Goal: Task Accomplishment & Management: Manage account settings

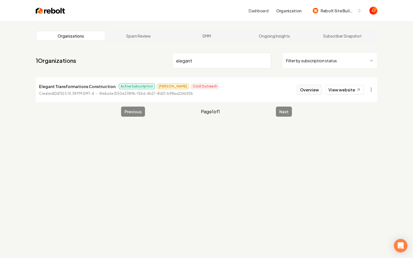
type input "elegant"
click at [312, 87] on button "Overview" at bounding box center [309, 90] width 25 height 10
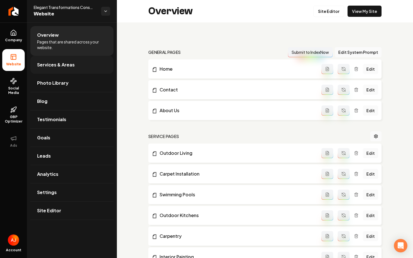
click at [60, 66] on span "Services & Areas" at bounding box center [56, 64] width 38 height 7
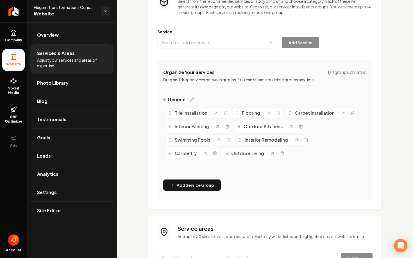
scroll to position [135, 0]
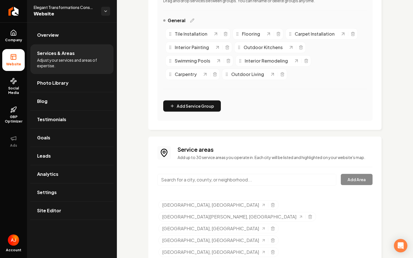
click at [230, 176] on input "Main content area" at bounding box center [246, 180] width 179 height 12
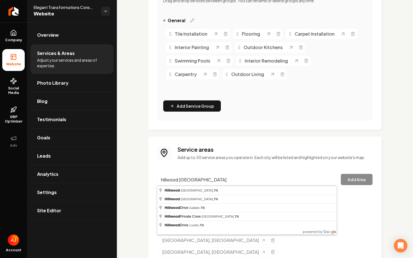
type input "Hillwood, Nashville, TN"
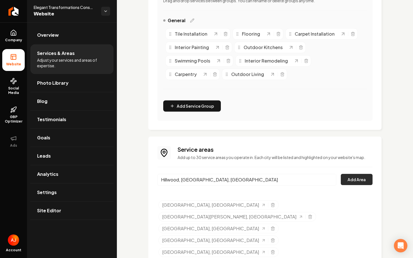
click at [358, 184] on button "Add Area" at bounding box center [357, 179] width 32 height 11
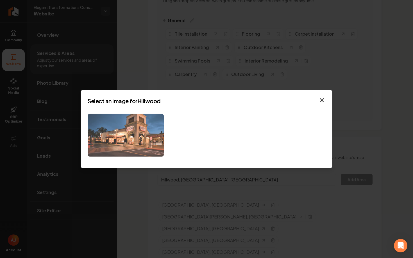
click at [133, 141] on img at bounding box center [126, 135] width 76 height 43
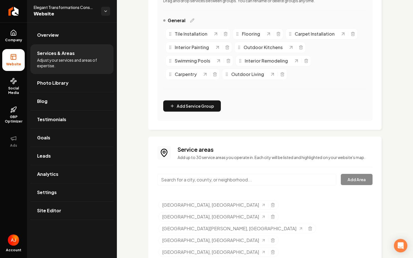
click at [164, 180] on input "Main content area" at bounding box center [246, 180] width 179 height 12
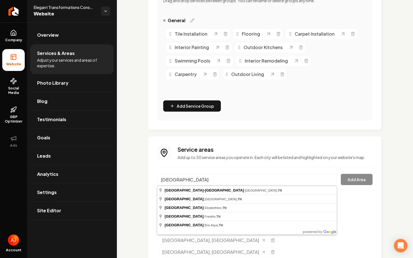
type input "Hillsboro-Belmont, Nashville, TN"
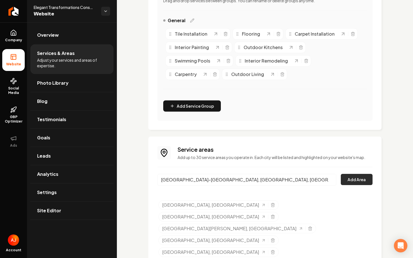
click at [358, 174] on button "Add Area" at bounding box center [357, 179] width 32 height 11
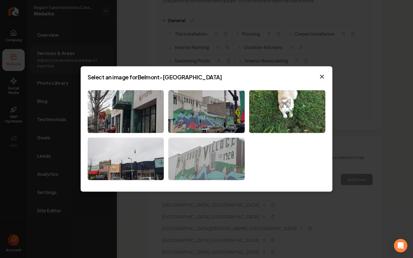
click at [199, 155] on img at bounding box center [206, 159] width 76 height 43
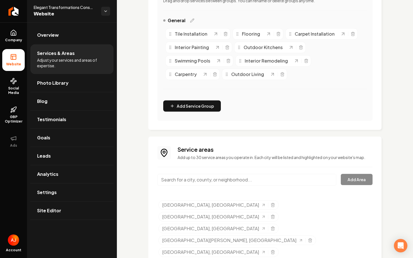
click at [195, 188] on div "Main content area" at bounding box center [246, 183] width 179 height 19
click at [192, 182] on input "Main content area" at bounding box center [246, 180] width 179 height 12
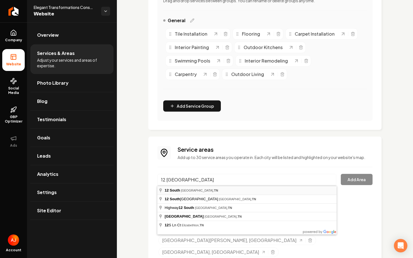
type input "12 South, Nashville, TN"
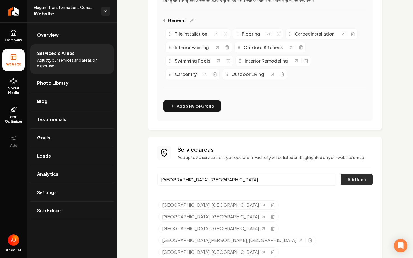
click at [350, 182] on button "Add Area" at bounding box center [357, 179] width 32 height 11
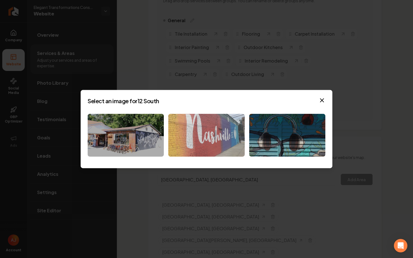
click at [203, 133] on img at bounding box center [206, 135] width 76 height 43
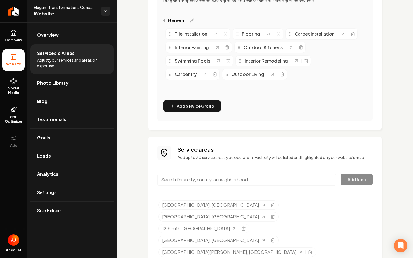
click at [198, 183] on input "Main content area" at bounding box center [246, 180] width 179 height 12
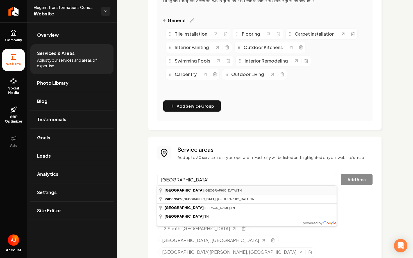
type input "West End Park, Nashville, TN"
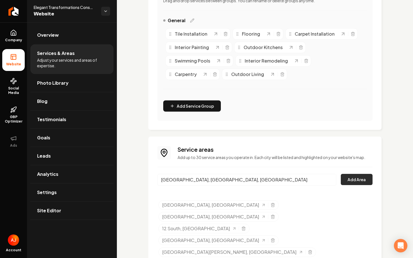
click at [356, 181] on button "Add Area" at bounding box center [357, 179] width 32 height 11
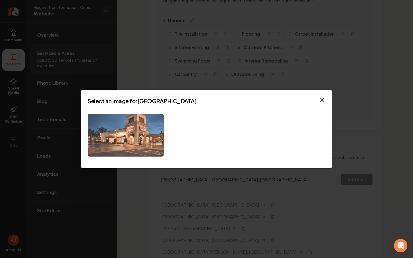
click at [133, 139] on img at bounding box center [126, 135] width 76 height 43
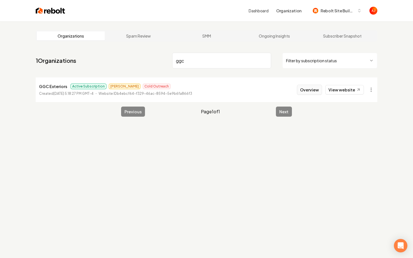
type input "ggc"
click at [308, 93] on button "Overview" at bounding box center [309, 90] width 25 height 10
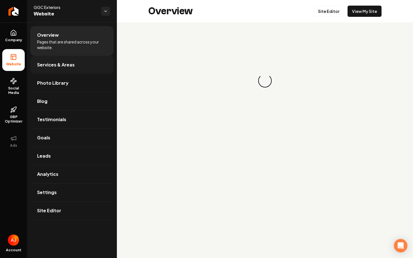
click at [49, 70] on link "Services & Areas" at bounding box center [71, 65] width 83 height 18
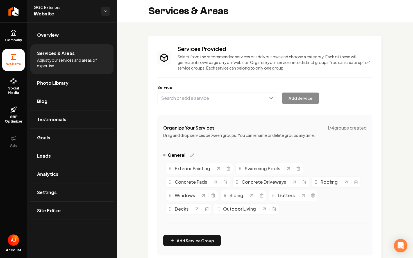
scroll to position [135, 0]
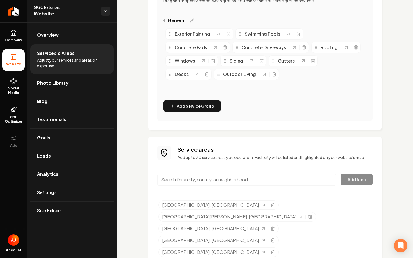
click at [168, 178] on input "Main content area" at bounding box center [246, 180] width 179 height 12
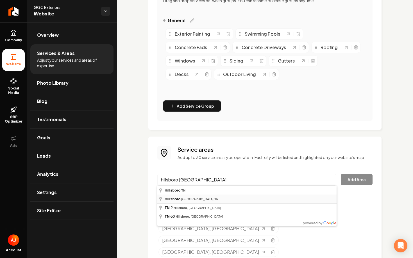
type input "Hillsboro, Nashville, TN"
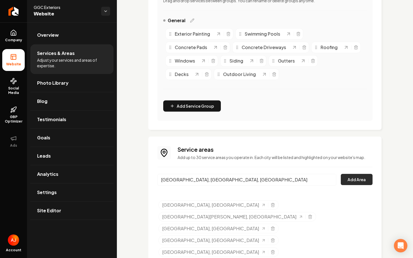
click at [346, 180] on button "Add Area" at bounding box center [357, 179] width 32 height 11
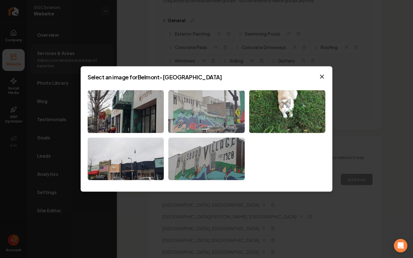
click at [198, 110] on img at bounding box center [206, 111] width 76 height 43
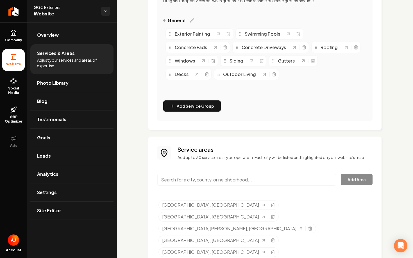
click at [176, 174] on input "Main content area" at bounding box center [246, 180] width 179 height 12
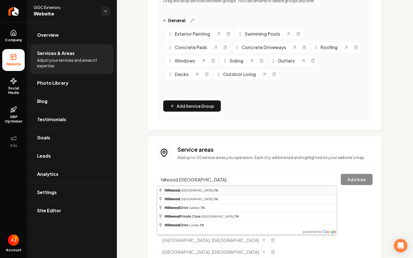
type input "Hillwood, Nashville, TN"
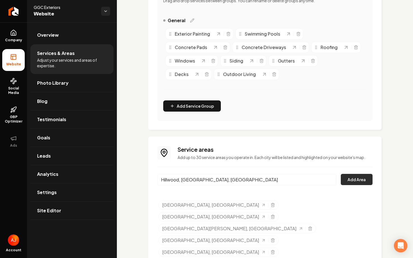
click at [357, 178] on button "Add Area" at bounding box center [357, 179] width 32 height 11
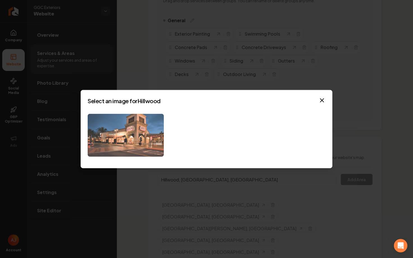
click at [120, 143] on img at bounding box center [126, 135] width 76 height 43
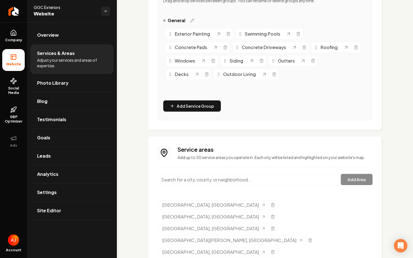
click at [202, 184] on input "Main content area" at bounding box center [246, 180] width 179 height 12
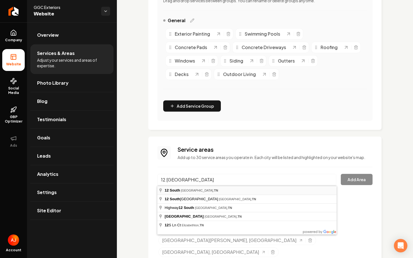
type input "12 South, Nashville, TN"
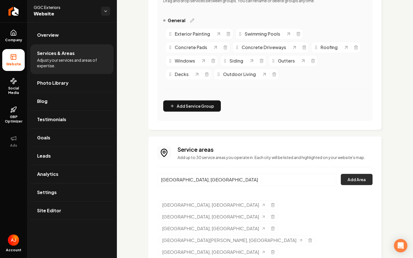
click at [352, 181] on button "Add Area" at bounding box center [357, 179] width 32 height 11
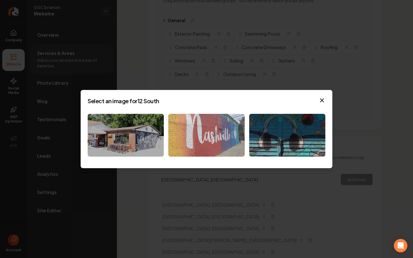
click at [197, 138] on img at bounding box center [206, 135] width 76 height 43
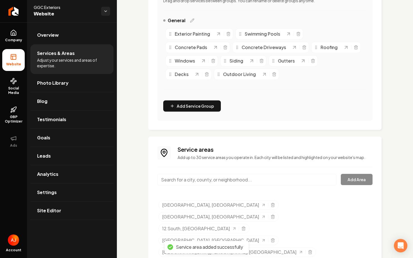
click at [227, 180] on input "Main content area" at bounding box center [246, 180] width 179 height 12
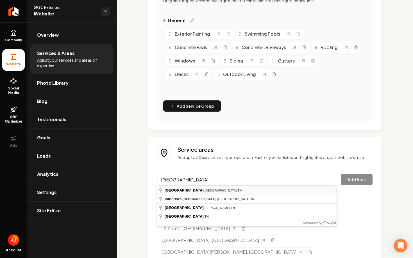
type input "West End Park, Nashville, TN"
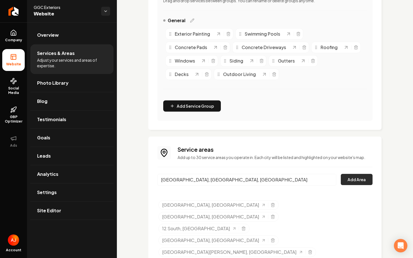
click at [366, 181] on button "Add Area" at bounding box center [357, 179] width 32 height 11
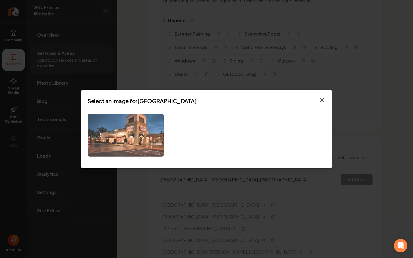
click at [140, 142] on img at bounding box center [126, 135] width 76 height 43
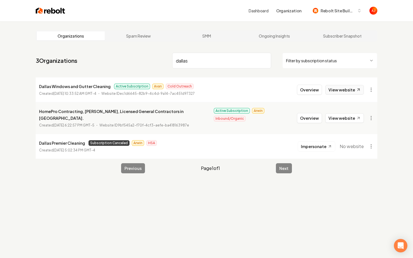
click at [339, 88] on link "View website" at bounding box center [344, 90] width 38 height 10
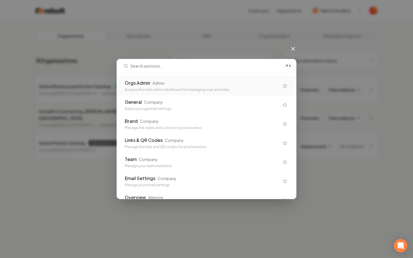
click at [197, 56] on div "⌘ K Orgs Admin Admin Access the main admin dashboard for managing orgs and site…" at bounding box center [206, 129] width 413 height 258
click at [204, 86] on div "Orgs Admin Admin" at bounding box center [202, 83] width 154 height 7
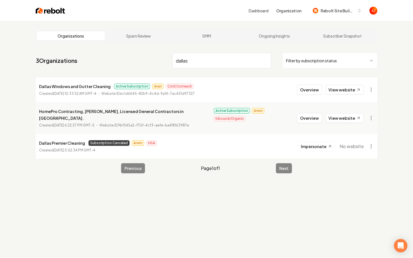
click at [208, 67] on input "dallas" at bounding box center [221, 61] width 99 height 16
click at [206, 65] on input "dallas" at bounding box center [221, 61] width 99 height 16
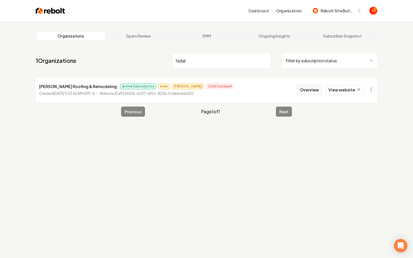
type input "hidal"
click at [311, 88] on button "Overview" at bounding box center [309, 90] width 25 height 10
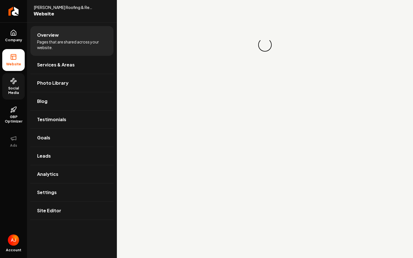
click at [13, 91] on span "Social Media" at bounding box center [13, 90] width 22 height 9
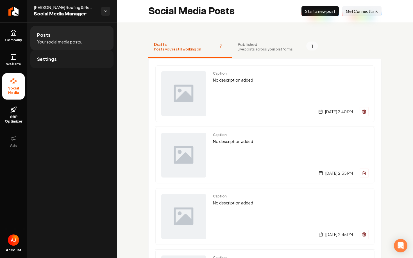
click at [49, 63] on link "Settings" at bounding box center [71, 59] width 83 height 18
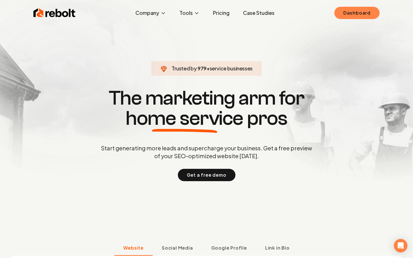
click at [350, 13] on link "Dashboard" at bounding box center [356, 13] width 45 height 12
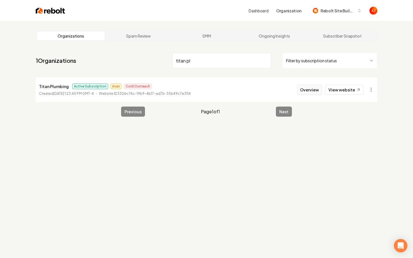
type input "titan pl"
click at [320, 94] on button "Overview" at bounding box center [309, 90] width 25 height 10
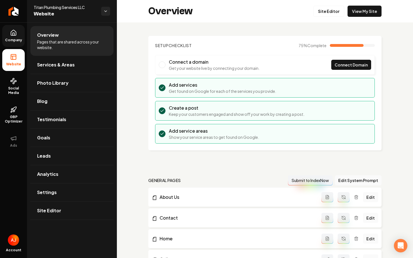
click at [11, 43] on link "Company" at bounding box center [13, 36] width 22 height 22
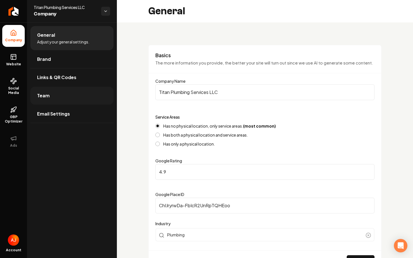
click at [52, 92] on link "Team" at bounding box center [71, 96] width 83 height 18
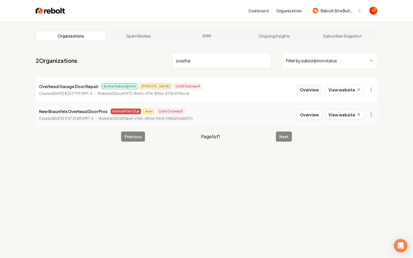
type input "overhe"
click at [307, 90] on button "Overview" at bounding box center [309, 90] width 25 height 10
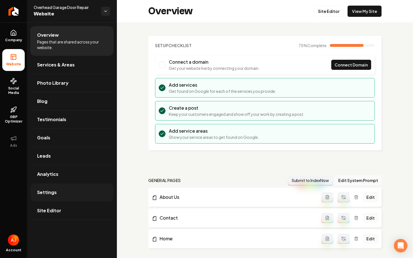
click at [72, 186] on link "Settings" at bounding box center [71, 193] width 83 height 18
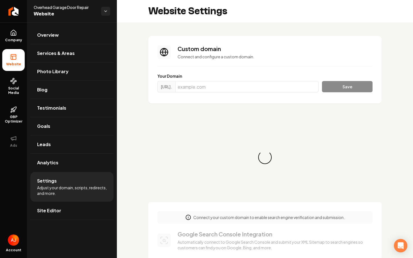
scroll to position [10, 0]
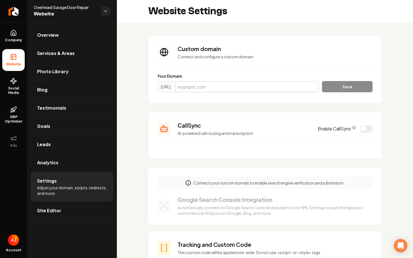
click at [201, 87] on input "Main content area" at bounding box center [246, 86] width 143 height 11
paste input "overheadrepairgaragedoors.com"
type input "overheadrepairgaragedoors.com"
click at [340, 84] on button "Save" at bounding box center [347, 86] width 51 height 11
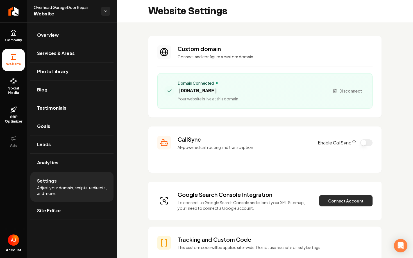
click at [343, 200] on button "Connect Account" at bounding box center [345, 200] width 53 height 11
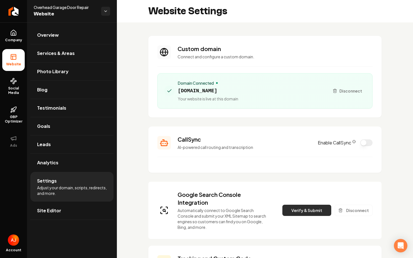
click at [308, 212] on button "Verify & Submit" at bounding box center [306, 210] width 49 height 11
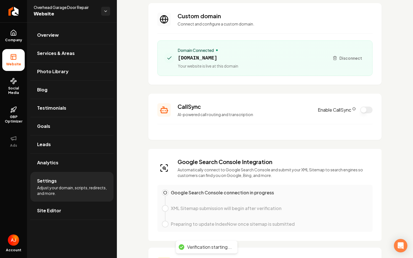
scroll to position [0, 0]
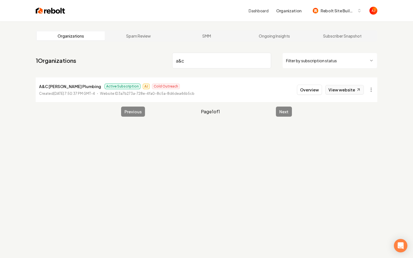
click at [335, 92] on link "View website" at bounding box center [344, 90] width 38 height 10
drag, startPoint x: 196, startPoint y: 63, endPoint x: 154, endPoint y: 63, distance: 41.8
click at [154, 63] on nav "1 Organizations a&c Filter by subscription status" at bounding box center [206, 63] width 341 height 25
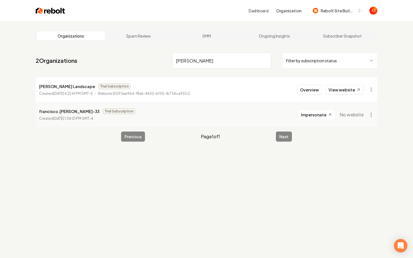
drag, startPoint x: 185, startPoint y: 59, endPoint x: 171, endPoint y: 59, distance: 14.6
click at [171, 59] on nav "2 Organizations diaz Filter by subscription status" at bounding box center [206, 63] width 341 height 25
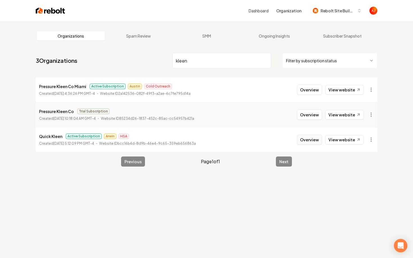
type input "kleen"
click at [340, 139] on link "View website" at bounding box center [344, 140] width 38 height 10
drag, startPoint x: 193, startPoint y: 59, endPoint x: 166, endPoint y: 59, distance: 26.7
click at [173, 59] on input "kleen" at bounding box center [221, 61] width 99 height 16
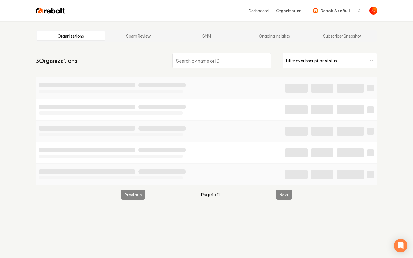
click at [152, 51] on nav "3 Organizations Filter by subscription status" at bounding box center [206, 63] width 341 height 25
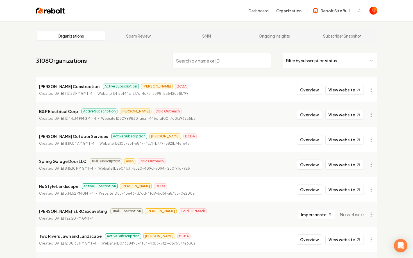
click at [182, 59] on input "search" at bounding box center [221, 61] width 99 height 16
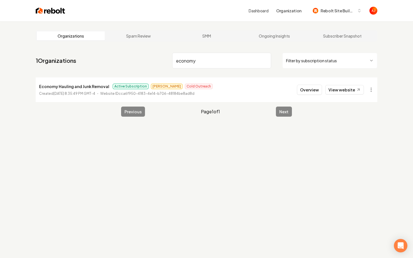
type input "economy"
click at [46, 9] on img at bounding box center [50, 11] width 29 height 8
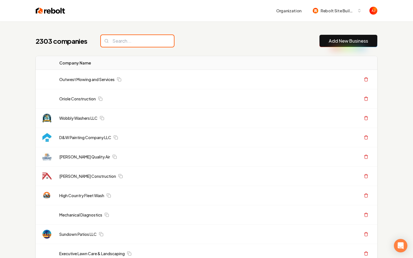
click at [145, 41] on input "search" at bounding box center [137, 41] width 73 height 12
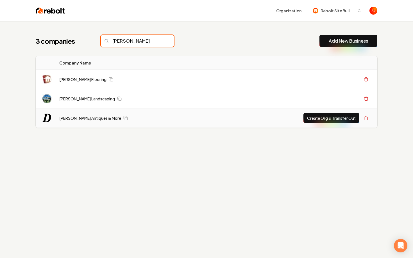
type input "Diaz"
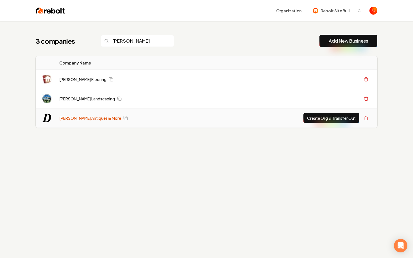
click at [84, 120] on link "[PERSON_NAME] Antiques & More" at bounding box center [90, 118] width 62 height 6
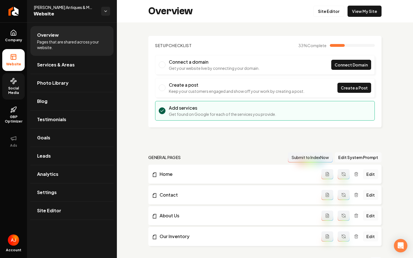
click at [10, 86] on span "Social Media" at bounding box center [13, 90] width 22 height 9
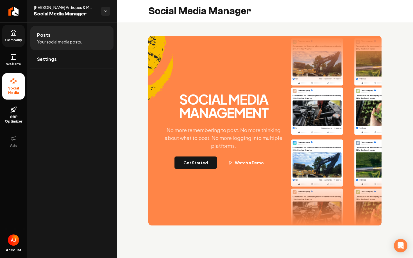
click at [12, 40] on span "Company" at bounding box center [14, 40] width 22 height 4
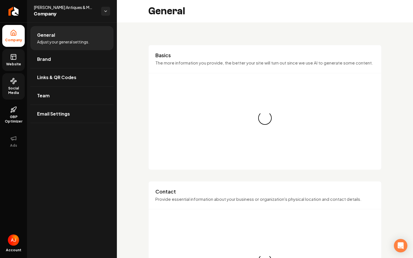
click at [12, 60] on icon at bounding box center [13, 57] width 7 height 7
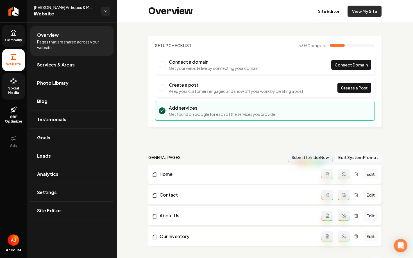
click at [360, 13] on link "View My Site" at bounding box center [364, 11] width 34 height 11
click at [22, 81] on link "Social Media" at bounding box center [13, 86] width 22 height 26
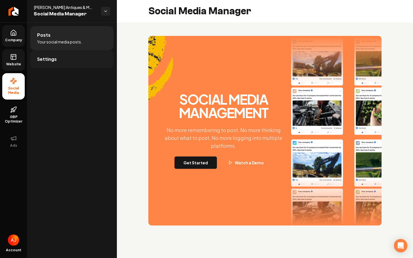
click at [45, 63] on link "Settings" at bounding box center [71, 59] width 83 height 18
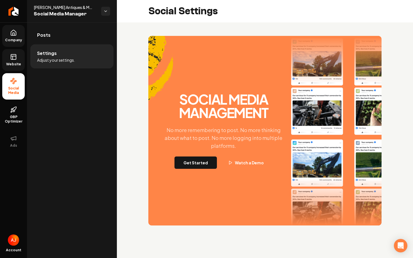
click at [49, 45] on li "Settings Adjust your settings." at bounding box center [71, 56] width 83 height 24
click at [51, 40] on link "Posts" at bounding box center [71, 35] width 83 height 18
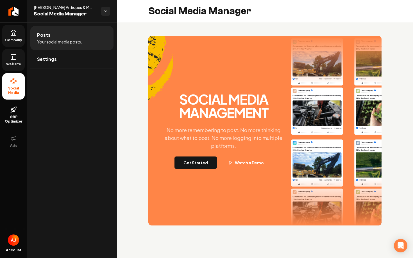
click at [16, 65] on span "Website" at bounding box center [13, 64] width 19 height 4
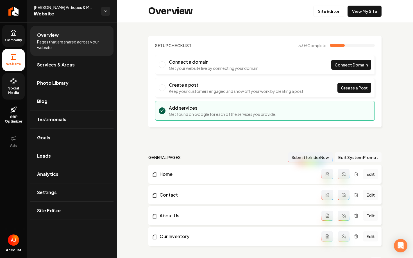
click at [13, 83] on circle at bounding box center [13, 83] width 1 height 1
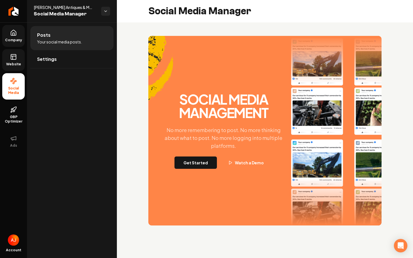
click at [20, 61] on link "Website" at bounding box center [13, 60] width 22 height 22
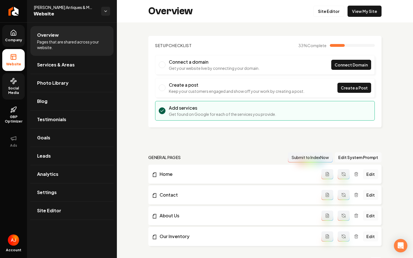
click at [10, 91] on span "Social Media" at bounding box center [13, 90] width 22 height 9
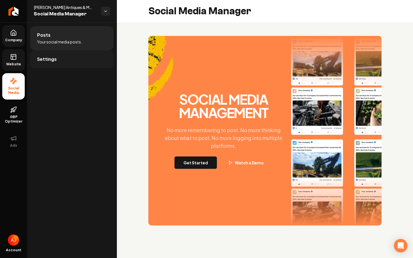
click at [80, 61] on link "Settings" at bounding box center [71, 59] width 83 height 18
click at [49, 42] on link "Posts" at bounding box center [71, 35] width 83 height 18
click at [56, 56] on link "Settings" at bounding box center [71, 59] width 83 height 18
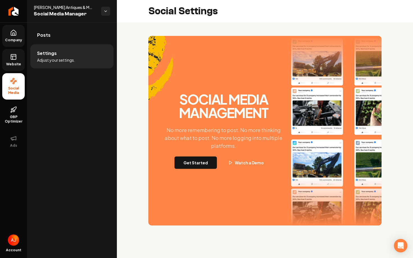
click at [196, 154] on div "Social Media Management No more remembering to post. No more thinking about wha…" at bounding box center [223, 131] width 130 height 76
click at [202, 163] on button "Get Started" at bounding box center [195, 163] width 42 height 12
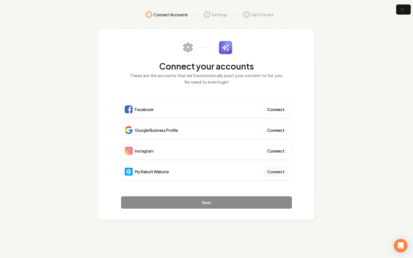
click at [282, 172] on button "Connect" at bounding box center [275, 172] width 25 height 10
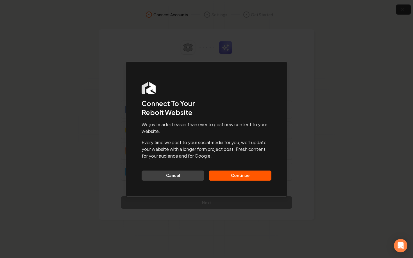
click at [245, 176] on button "Continue" at bounding box center [240, 176] width 63 height 10
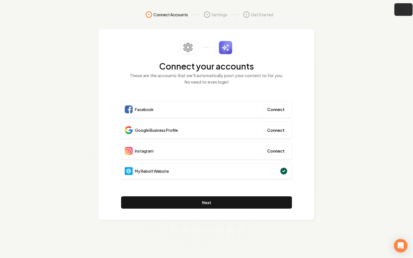
click at [403, 13] on button "button" at bounding box center [403, 9] width 18 height 13
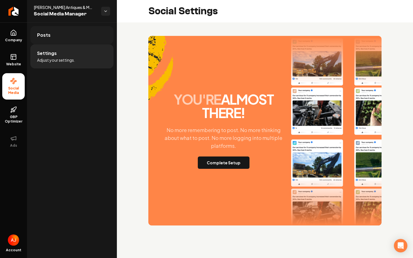
click at [90, 35] on link "Posts" at bounding box center [71, 35] width 83 height 18
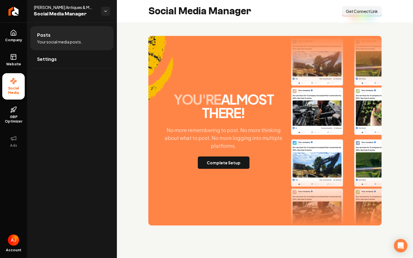
click at [345, 15] on button "Connect Link Get Connect Link" at bounding box center [361, 11] width 39 height 10
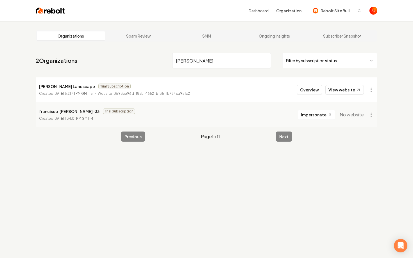
type input "diaz"
click at [49, 10] on img at bounding box center [50, 11] width 29 height 8
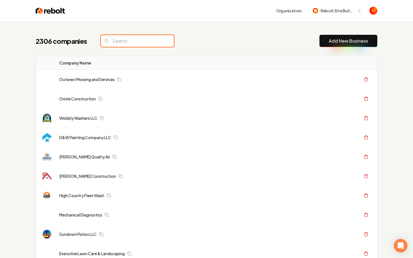
click at [116, 44] on input "search" at bounding box center [137, 41] width 73 height 12
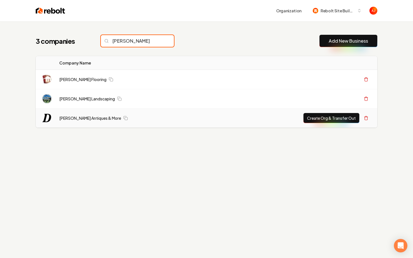
type input "diaz"
click at [316, 118] on button "Create Org & Transfer Out" at bounding box center [331, 118] width 56 height 10
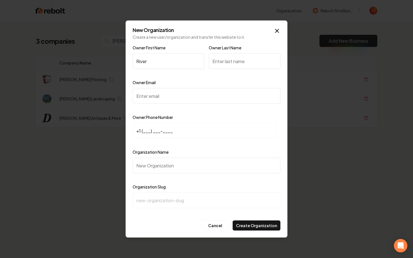
type input "River"
click at [229, 63] on input "Owner Last Name" at bounding box center [245, 61] width 72 height 16
type input "D"
click at [186, 96] on input "Owner Email" at bounding box center [206, 96] width 148 height 16
paste input "economyhaulingandjunkremoval1@gmail.com"
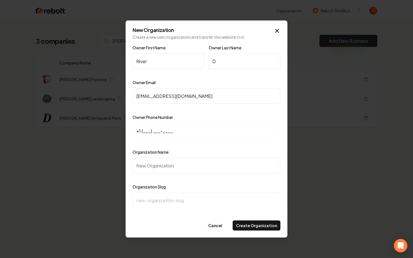
type input "economyhaulingandjunkremoval1@gmail.com"
click at [167, 130] on input "+1 (___) ___-____" at bounding box center [204, 131] width 144 height 16
paste input "408) 843-0737"
type input "+1 (408) 843-0737"
click at [173, 159] on input "Organization Name" at bounding box center [206, 166] width 148 height 16
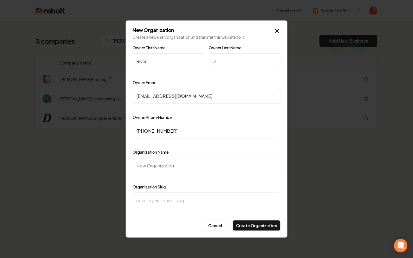
type input "D"
type input "d"
type input "Di"
type input "di"
type input "Dia"
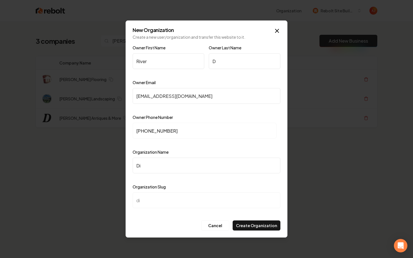
type input "dia"
type input "Diaz"
type input "diaz"
type input "Diaz A"
type input "diaz-a"
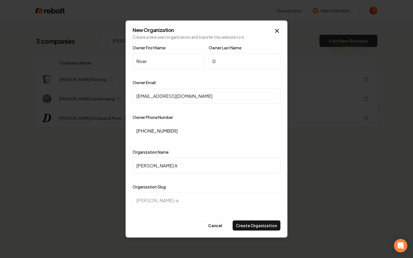
type input "Diaz An"
type input "diaz-an"
type input "Diaz Ani"
type input "diaz-ani"
type input "Diaz Anit"
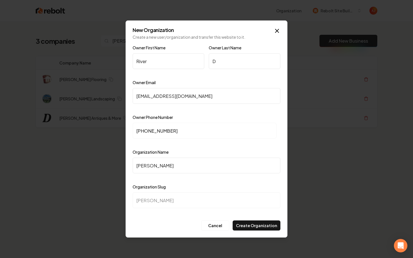
type input "diaz-anit"
type input "Diaz Anitq"
type input "diaz-anitq"
type input "Diaz Anitqu"
type input "diaz-anitqu"
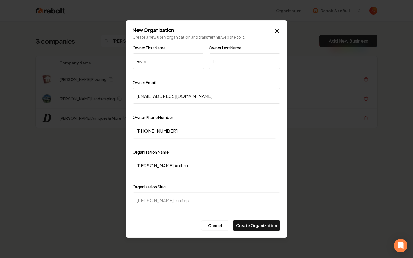
type input "Diaz Anitque"
type input "diaz-anitque"
type input "Diaz Anitque"
click at [259, 228] on button "Create Organization" at bounding box center [256, 226] width 48 height 10
click at [244, 100] on input "economyhaulingandjunkremoval1@gmail.com" at bounding box center [206, 96] width 148 height 16
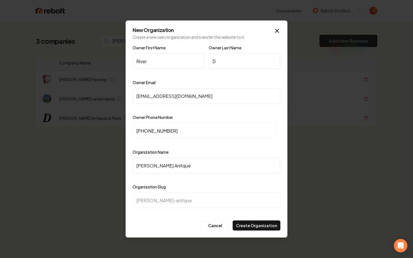
drag, startPoint x: 239, startPoint y: 97, endPoint x: 107, endPoint y: 94, distance: 131.7
click at [107, 94] on body "Organization Rebolt Site Builder 3 companies diaz Add New Business Logo Company…" at bounding box center [206, 129] width 413 height 258
click at [249, 225] on button "Create Organization" at bounding box center [256, 226] width 48 height 10
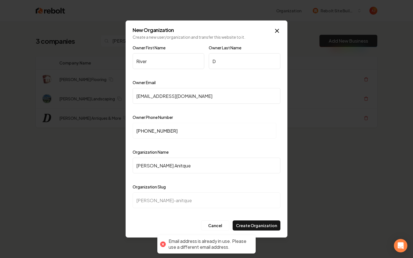
click at [145, 97] on input "test@gmail.com" at bounding box center [206, 96] width 148 height 16
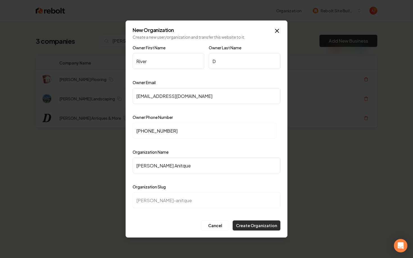
click at [264, 225] on button "Create Organization" at bounding box center [256, 226] width 48 height 10
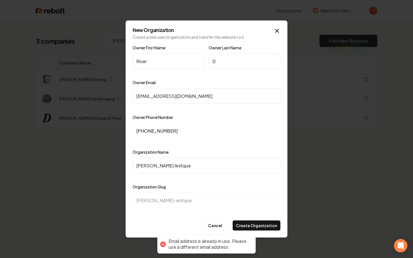
click at [152, 96] on input "test123@gmail.com" at bounding box center [206, 96] width 148 height 16
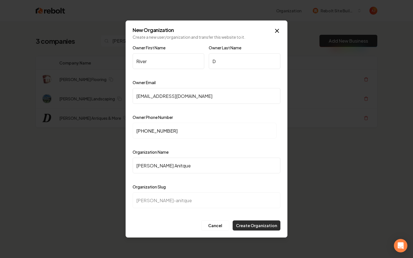
click at [260, 224] on button "Create Organization" at bounding box center [256, 226] width 48 height 10
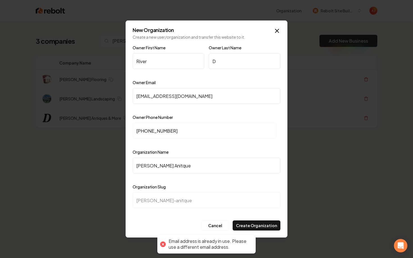
click at [158, 97] on input "test12356@gmail.com" at bounding box center [206, 96] width 148 height 16
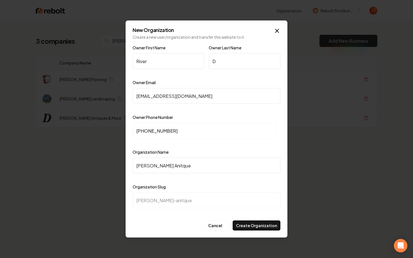
drag, startPoint x: 158, startPoint y: 97, endPoint x: 131, endPoint y: 99, distance: 27.6
click at [131, 99] on div "New Organization Create a new user/organization and transfer this website to it…" at bounding box center [206, 128] width 162 height 217
click at [140, 97] on input "test12356@gmail.com" at bounding box center [206, 96] width 148 height 16
click at [277, 231] on div "New Organization Create a new user/organization and transfer this website to it…" at bounding box center [206, 128] width 162 height 217
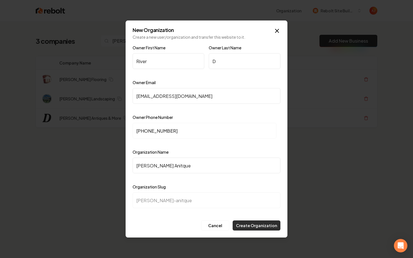
click at [266, 223] on button "Create Organization" at bounding box center [256, 226] width 48 height 10
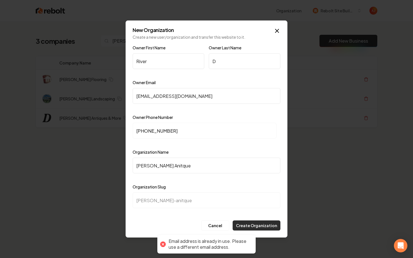
click at [266, 226] on button "Create Organization" at bounding box center [256, 226] width 48 height 10
click at [147, 97] on input "river@gmail.com" at bounding box center [206, 96] width 148 height 16
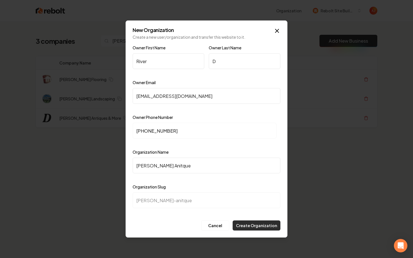
click at [259, 226] on button "Create Organization" at bounding box center [256, 226] width 48 height 10
drag, startPoint x: 192, startPoint y: 96, endPoint x: 108, endPoint y: 90, distance: 84.4
click at [109, 90] on body "Organization Rebolt Site Builder 3 companies diaz Add New Business Logo Company…" at bounding box center [206, 129] width 413 height 258
click at [255, 228] on button "Create Organization" at bounding box center [256, 226] width 48 height 10
drag, startPoint x: 186, startPoint y: 96, endPoint x: 114, endPoint y: 90, distance: 72.1
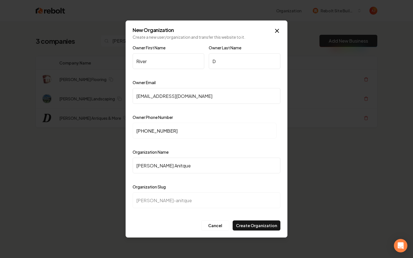
click at [114, 90] on body "Organization Rebolt Site Builder 3 companies diaz Add New Business Logo Company…" at bounding box center [206, 129] width 413 height 258
type input "river123@gmail.com"
click at [253, 227] on button "Create Organization" at bounding box center [256, 226] width 48 height 10
drag, startPoint x: 186, startPoint y: 97, endPoint x: 125, endPoint y: 98, distance: 61.5
click at [125, 98] on body "Organization Rebolt Site Builder 3 companies diaz Add New Business Logo Company…" at bounding box center [206, 129] width 413 height 258
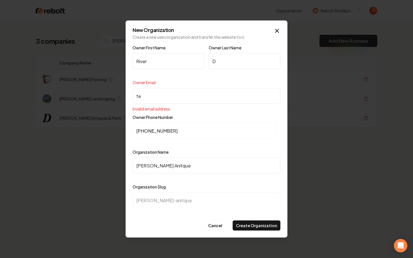
type input "t"
click at [256, 226] on button "Create Organization" at bounding box center [256, 226] width 48 height 10
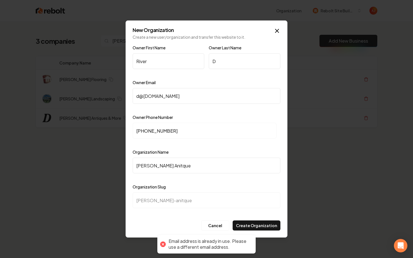
drag, startPoint x: 195, startPoint y: 93, endPoint x: 93, endPoint y: 93, distance: 102.7
click at [93, 93] on body "Organization Rebolt Site Builder 3 companies diaz Add New Business Logo Company…" at bounding box center [206, 129] width 413 height 258
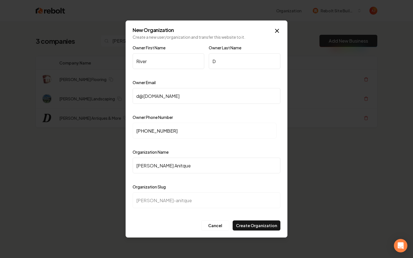
drag, startPoint x: 161, startPoint y: 94, endPoint x: 121, endPoint y: 94, distance: 39.6
click at [132, 94] on input "d@yahoo.com" at bounding box center [206, 96] width 148 height 16
type input "o"
drag, startPoint x: 148, startPoint y: 96, endPoint x: 98, endPoint y: 96, distance: 49.4
click at [98, 96] on body "Organization Rebolt Site Builder 3 companies diaz Add New Business Logo Company…" at bounding box center [206, 129] width 413 height 258
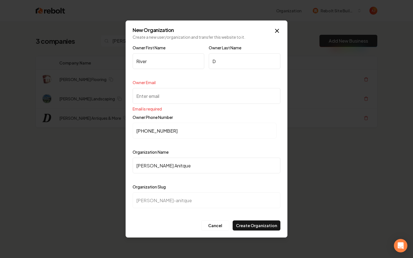
click at [279, 34] on p "Create a new user/organization and transfer this website to it." at bounding box center [206, 37] width 148 height 6
click at [278, 29] on icon "button" at bounding box center [276, 31] width 7 height 7
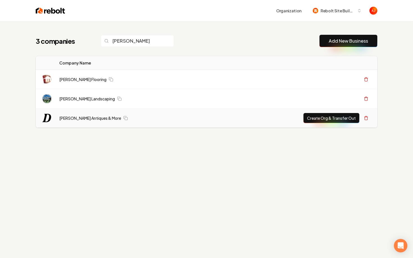
click at [328, 118] on button "Create Org & Transfer Out" at bounding box center [331, 118] width 56 height 10
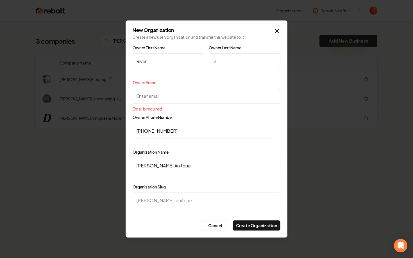
click at [191, 103] on input "Owner Email" at bounding box center [206, 96] width 148 height 16
click at [273, 31] on icon "button" at bounding box center [276, 31] width 7 height 7
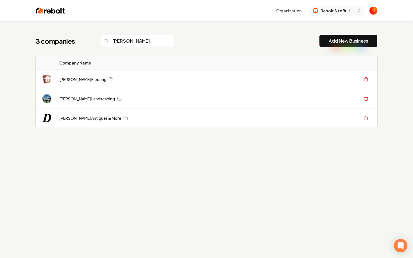
click at [322, 10] on span "Rebolt Site Builder" at bounding box center [337, 11] width 34 height 6
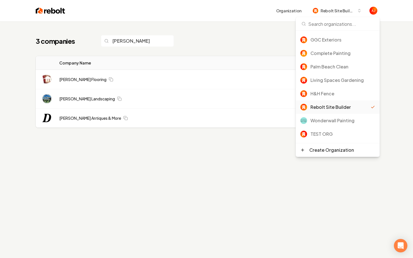
click at [318, 25] on input at bounding box center [337, 23] width 77 height 13
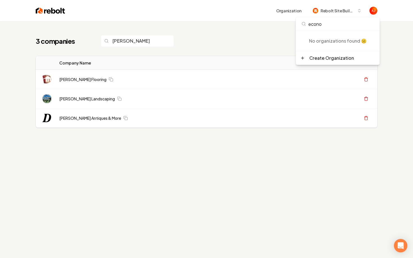
type input "econo"
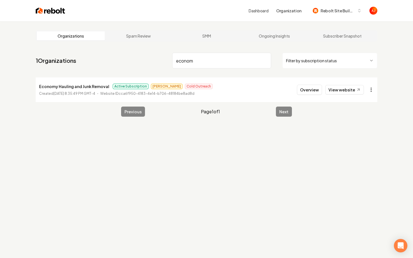
type input "econom"
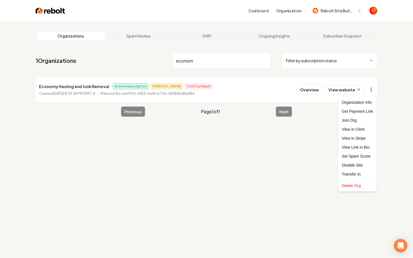
click at [373, 90] on html "Dashboard Organization Rebolt Site Builder Organizations Spam Review SMM Ongoin…" at bounding box center [206, 129] width 413 height 258
click at [347, 173] on div "Transfer In" at bounding box center [357, 174] width 36 height 9
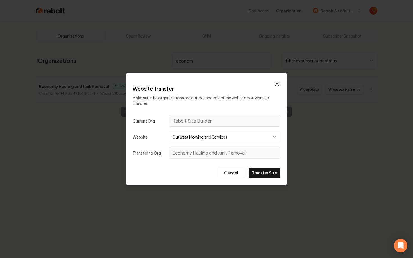
click at [205, 134] on button "Outwest Mowing and Services" at bounding box center [224, 136] width 112 height 11
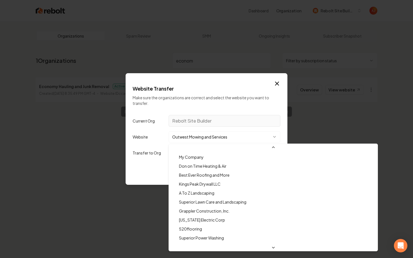
scroll to position [296, 0]
click at [187, 120] on div at bounding box center [206, 129] width 413 height 258
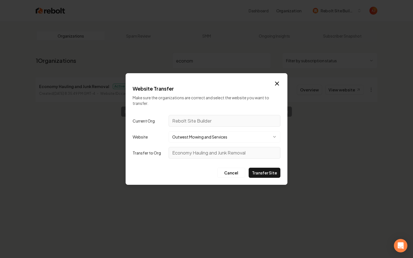
click at [200, 139] on button "Outwest Mowing and Services" at bounding box center [224, 136] width 112 height 11
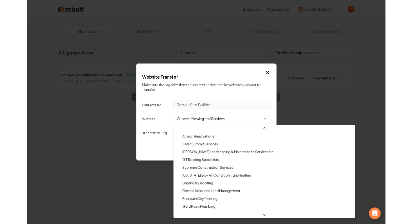
scroll to position [2493, 0]
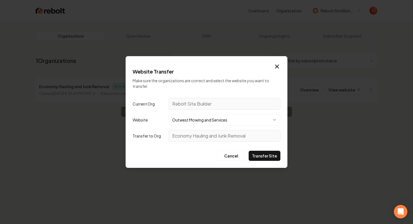
click at [229, 118] on button "Outwest Mowing and Services" at bounding box center [224, 119] width 112 height 11
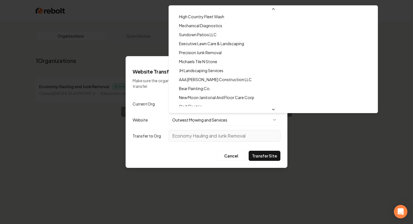
scroll to position [95, 0]
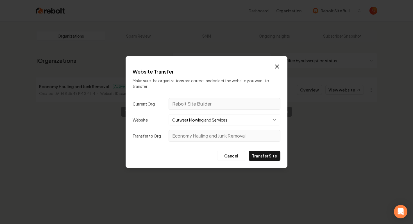
click at [237, 121] on button "Outwest Mowing and Services" at bounding box center [224, 119] width 112 height 11
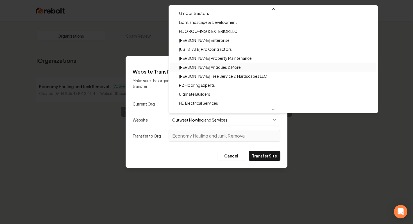
scroll to position [14208, 0]
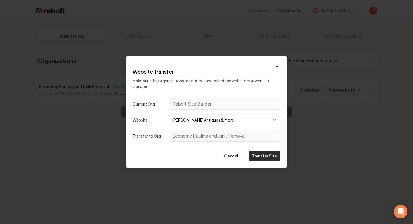
click at [262, 159] on button "Transfer Site" at bounding box center [264, 156] width 32 height 10
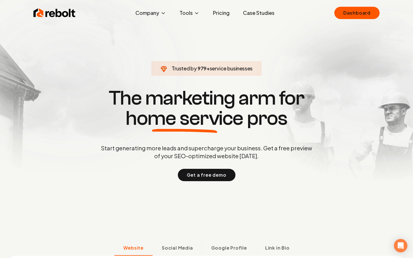
click at [358, 20] on div "Rebolt Company About Blog Jobs Tools Google Review QR Code Generator Google Bus…" at bounding box center [206, 12] width 359 height 17
click at [355, 18] on link "Dashboard" at bounding box center [356, 13] width 45 height 12
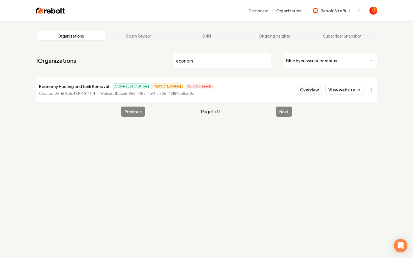
type input "econom"
click at [318, 87] on button "Overview" at bounding box center [309, 90] width 25 height 10
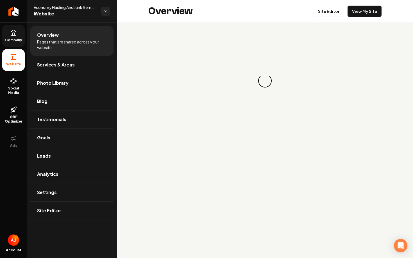
click at [20, 35] on link "Company" at bounding box center [13, 36] width 22 height 22
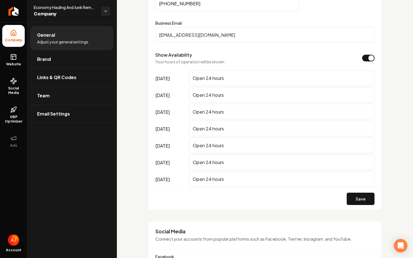
scroll to position [330, 0]
drag, startPoint x: 261, startPoint y: 32, endPoint x: 114, endPoint y: 35, distance: 147.1
click at [114, 35] on div "Company Website Social Media GBP Optimizer Ads Account Economy Hauling And Junk…" at bounding box center [206, 129] width 413 height 258
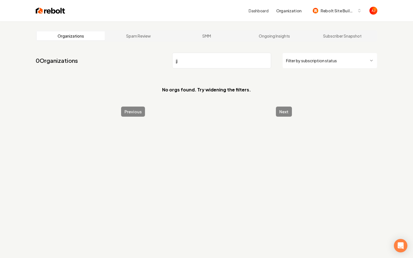
type input "j"
type input "d"
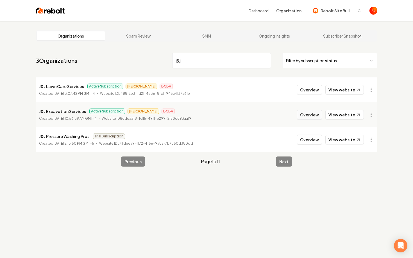
type input "j&j"
click at [311, 117] on button "Overview" at bounding box center [309, 115] width 25 height 10
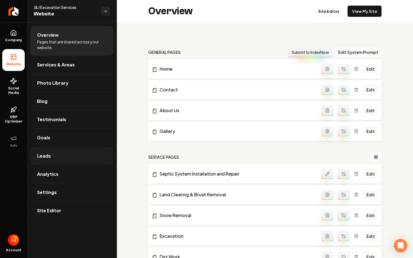
click at [57, 157] on link "Leads" at bounding box center [71, 156] width 83 height 18
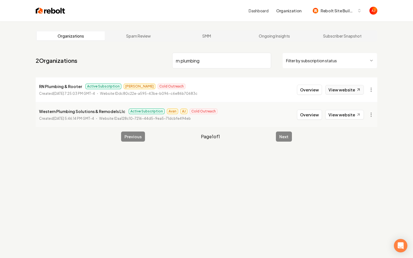
type input "rn plumbing"
click at [336, 91] on link "View website" at bounding box center [344, 90] width 38 height 10
click at [310, 92] on button "Overview" at bounding box center [309, 90] width 25 height 10
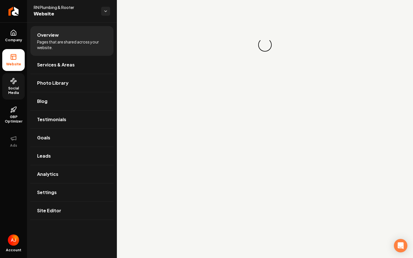
click at [6, 81] on link "Social Media" at bounding box center [13, 86] width 22 height 26
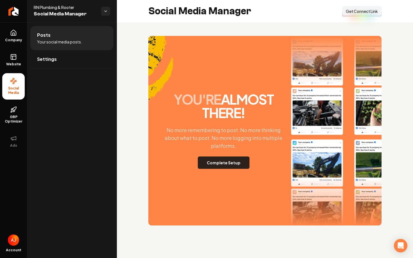
click at [210, 167] on button "Complete Setup" at bounding box center [224, 163] width 52 height 12
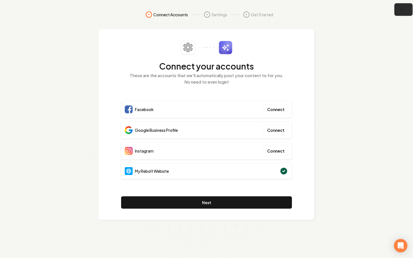
click at [399, 12] on icon "button" at bounding box center [401, 9] width 7 height 7
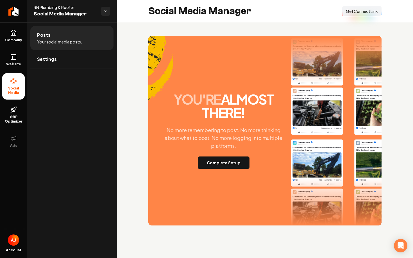
click at [353, 11] on span "Get Connect Link" at bounding box center [362, 11] width 32 height 6
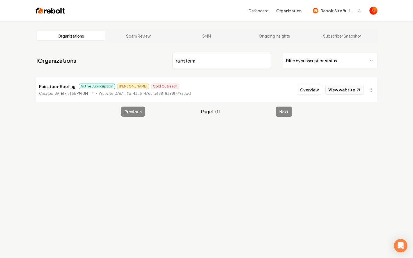
click at [339, 92] on link "View website" at bounding box center [344, 90] width 38 height 10
drag, startPoint x: 210, startPoint y: 64, endPoint x: 121, endPoint y: 63, distance: 89.3
click at [121, 63] on nav "1 Organizations rainstorm Filter by subscription status" at bounding box center [206, 63] width 341 height 25
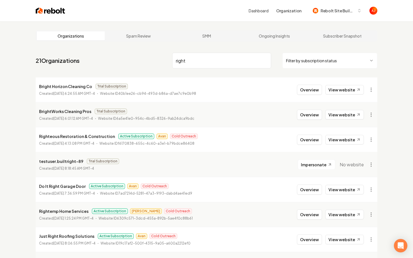
type input "right"
click at [310, 140] on button "Overview" at bounding box center [309, 140] width 25 height 10
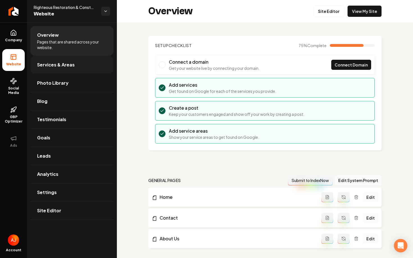
click at [77, 66] on link "Services & Areas" at bounding box center [71, 65] width 83 height 18
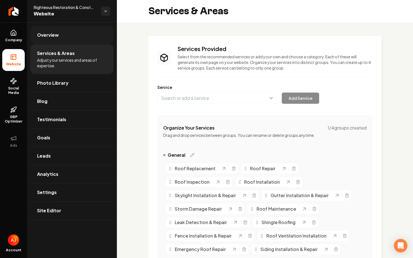
click at [60, 36] on link "Overview" at bounding box center [71, 35] width 83 height 18
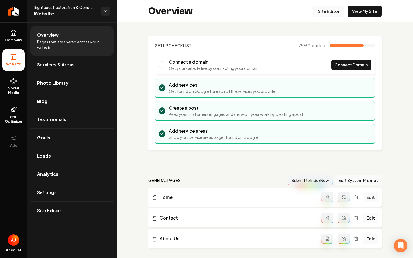
click at [326, 15] on link "Site Editor" at bounding box center [328, 11] width 31 height 11
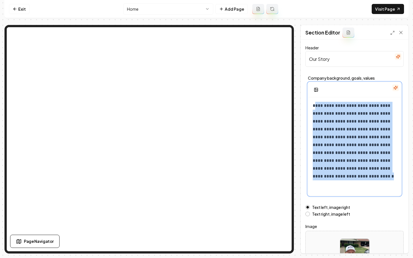
drag, startPoint x: 314, startPoint y: 106, endPoint x: 384, endPoint y: 186, distance: 106.4
click at [384, 187] on div "**********" at bounding box center [354, 151] width 93 height 108
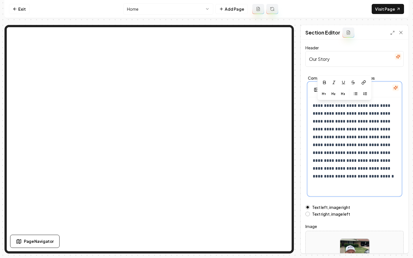
click at [370, 159] on p "**********" at bounding box center [354, 141] width 84 height 79
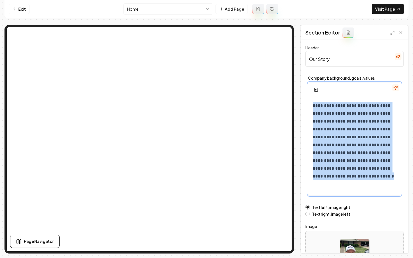
click at [370, 159] on p "**********" at bounding box center [354, 141] width 84 height 79
copy p "**********"
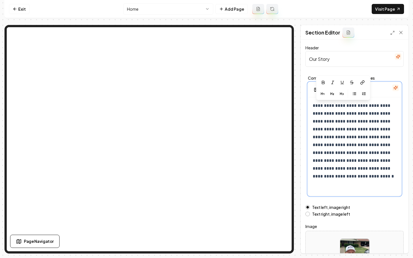
click at [332, 147] on p "**********" at bounding box center [354, 141] width 84 height 79
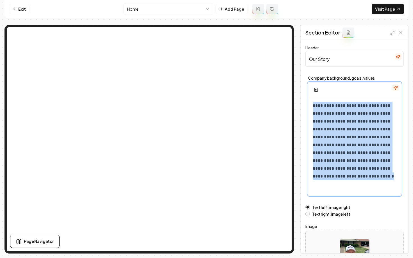
click at [332, 147] on p "**********" at bounding box center [354, 141] width 84 height 79
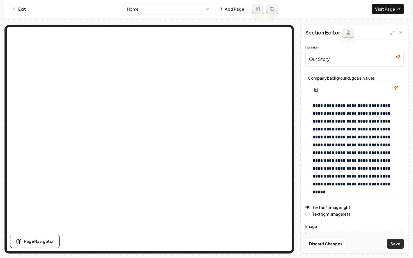
click at [394, 244] on button "Save" at bounding box center [395, 244] width 17 height 10
click at [384, 10] on link "Visit Page" at bounding box center [387, 9] width 32 height 10
click at [24, 7] on link "Exit" at bounding box center [19, 9] width 20 height 10
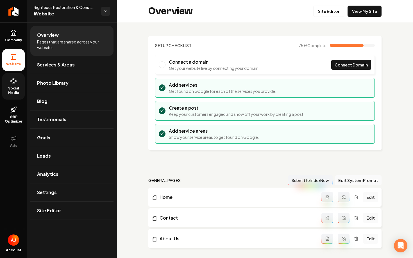
click at [16, 79] on icon at bounding box center [13, 81] width 7 height 7
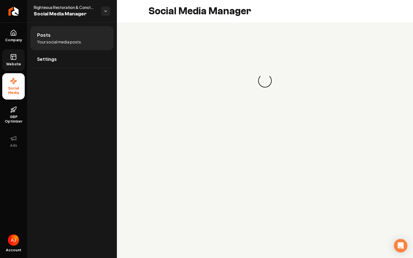
click at [5, 60] on link "Website" at bounding box center [13, 60] width 22 height 22
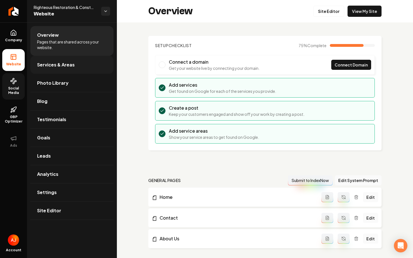
click at [72, 64] on span "Services & Areas" at bounding box center [56, 64] width 38 height 7
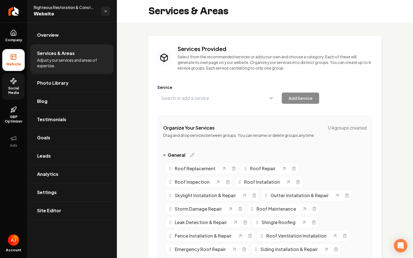
scroll to position [313, 0]
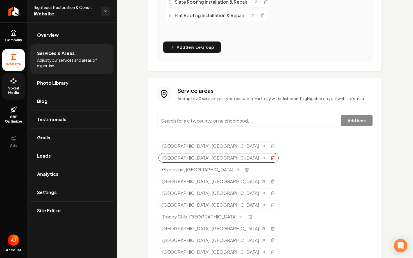
click at [272, 158] on line "Selected tags" at bounding box center [272, 158] width 0 height 1
click at [270, 191] on icon "Selected tags" at bounding box center [272, 193] width 4 height 4
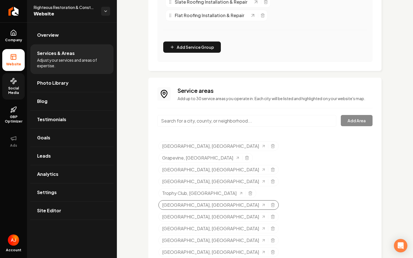
click at [278, 200] on div "Westlake, TX" at bounding box center [218, 205] width 120 height 10
click at [273, 205] on line "Selected tags" at bounding box center [273, 205] width 0 height 1
click at [217, 121] on input "Main content area" at bounding box center [246, 121] width 179 height 12
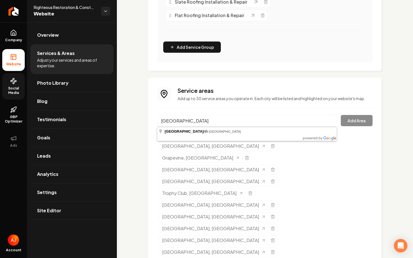
type input "Fort Worth, TX"
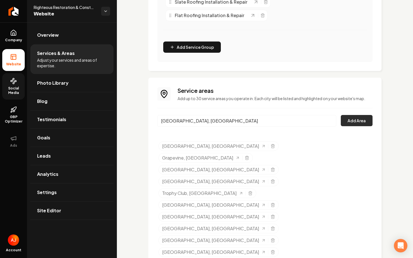
click at [349, 119] on button "Add Area" at bounding box center [357, 120] width 32 height 11
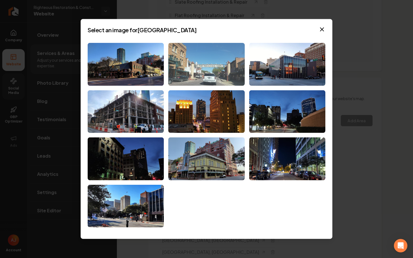
click at [207, 72] on img at bounding box center [206, 64] width 76 height 43
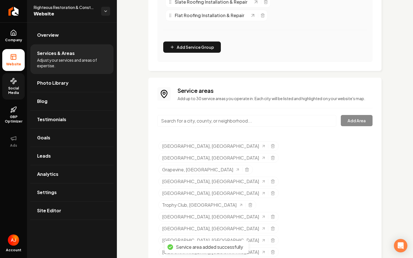
click at [216, 121] on input "Main content area" at bounding box center [246, 121] width 179 height 12
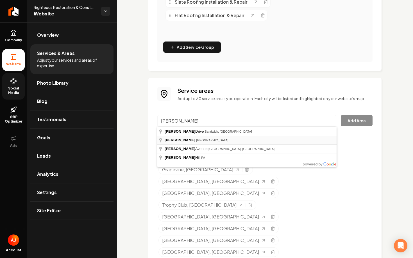
type input "Tyler, TX"
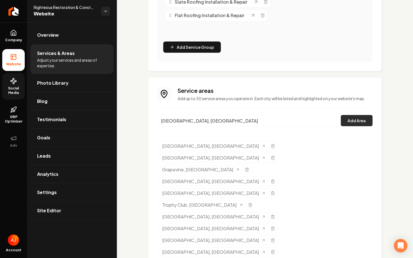
click at [364, 125] on button "Add Area" at bounding box center [357, 120] width 32 height 11
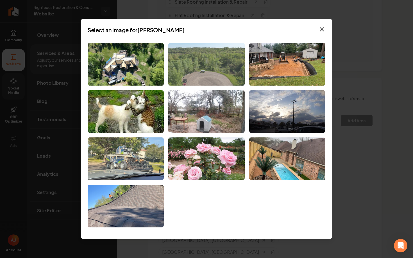
click at [191, 67] on img at bounding box center [206, 64] width 76 height 43
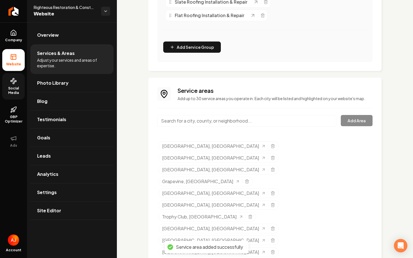
click at [194, 122] on input "Main content area" at bounding box center [246, 121] width 179 height 12
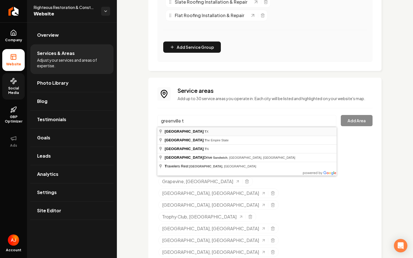
type input "Greenville, TX"
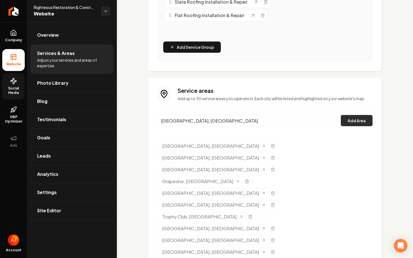
click at [349, 119] on button "Add Area" at bounding box center [357, 120] width 32 height 11
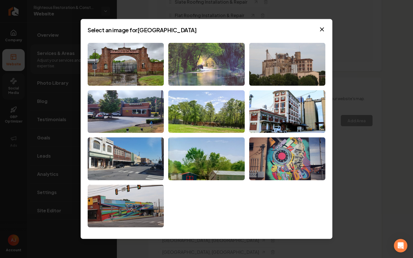
click at [185, 58] on img at bounding box center [206, 64] width 76 height 43
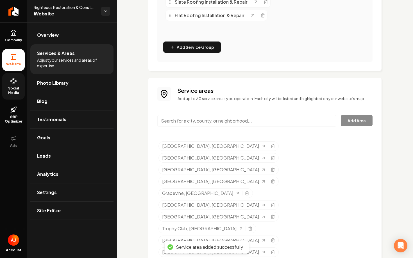
click at [188, 121] on input "Main content area" at bounding box center [246, 121] width 179 height 12
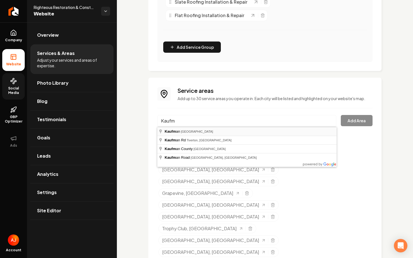
type input "Kaufman, TX"
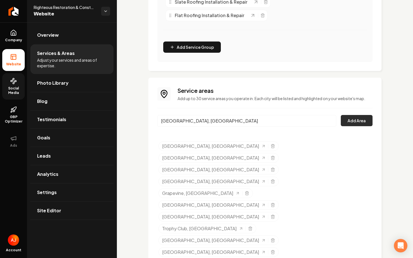
click at [346, 123] on button "Add Area" at bounding box center [357, 120] width 32 height 11
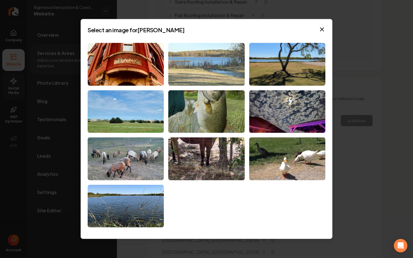
click at [209, 68] on img at bounding box center [206, 64] width 76 height 43
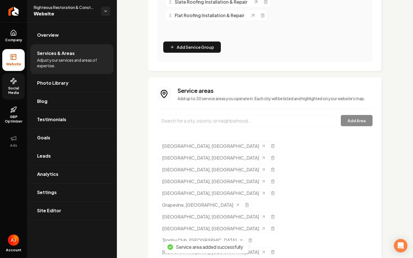
click at [215, 119] on input "Main content area" at bounding box center [246, 121] width 179 height 12
click at [47, 38] on span "Overview" at bounding box center [48, 35] width 22 height 7
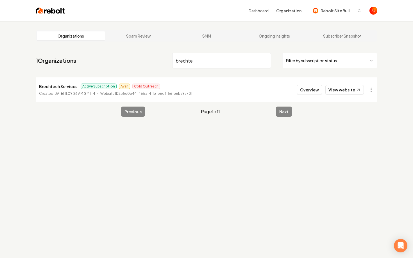
drag, startPoint x: 216, startPoint y: 63, endPoint x: 153, endPoint y: 63, distance: 63.2
click at [153, 63] on nav "1 Organizations brechte Filter by subscription status" at bounding box center [206, 63] width 341 height 25
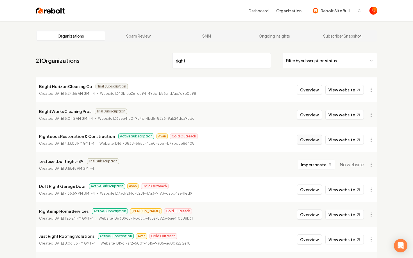
type input "right"
click at [309, 140] on button "Overview" at bounding box center [309, 140] width 25 height 10
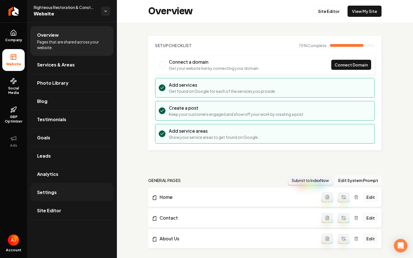
click at [63, 194] on link "Settings" at bounding box center [71, 193] width 83 height 18
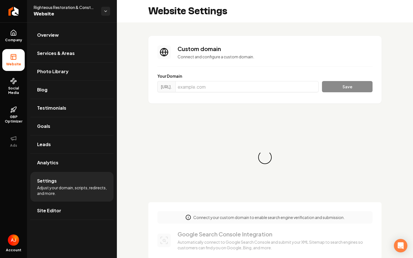
scroll to position [30, 0]
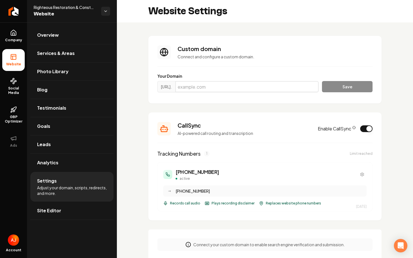
click at [200, 90] on input "Main content area" at bounding box center [246, 86] width 143 height 11
paste input "rrac.net"
type input "rrac.net"
click at [349, 86] on button "Save" at bounding box center [347, 86] width 51 height 11
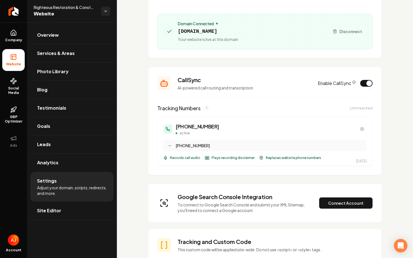
scroll to position [70, 0]
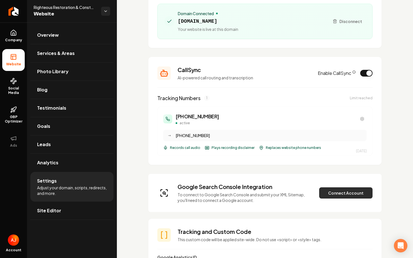
click at [337, 194] on button "Connect Account" at bounding box center [345, 193] width 53 height 11
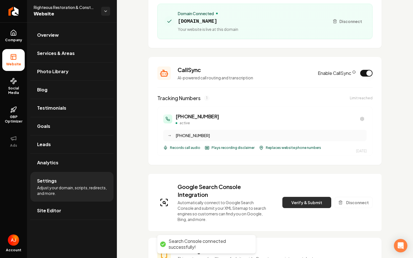
click at [300, 205] on button "Verify & Submit" at bounding box center [306, 202] width 49 height 11
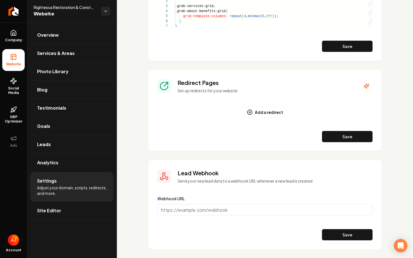
scroll to position [559, 0]
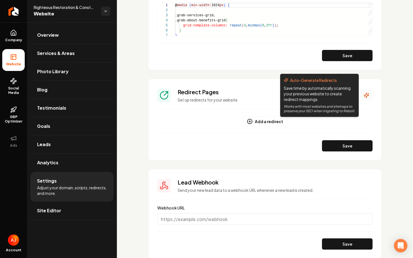
click at [369, 95] on button "Main content area" at bounding box center [366, 95] width 12 height 10
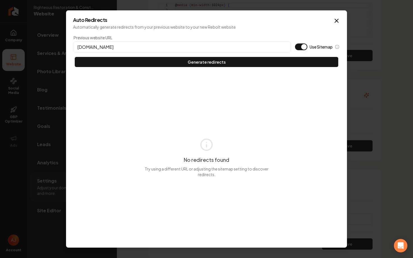
drag, startPoint x: 102, startPoint y: 46, endPoint x: 32, endPoint y: 41, distance: 70.1
click at [32, 41] on body "Company Website Social Media GBP Optimizer Ads Account Righteous Restoration & …" at bounding box center [206, 129] width 413 height 258
type input "https://rrac.net"
click at [297, 47] on button "Use Sitemap" at bounding box center [301, 47] width 12 height 7
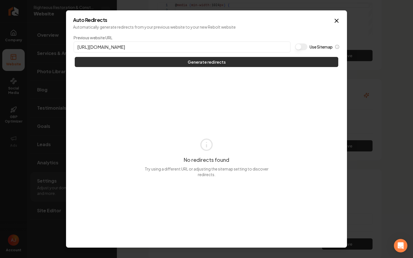
click at [287, 64] on button "Generate redirects" at bounding box center [206, 62] width 263 height 10
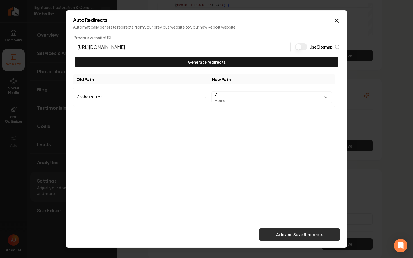
click at [318, 230] on button "Add and Save Redirects" at bounding box center [299, 234] width 81 height 12
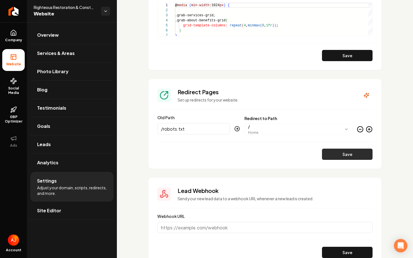
click at [334, 159] on button "Save" at bounding box center [347, 154] width 51 height 11
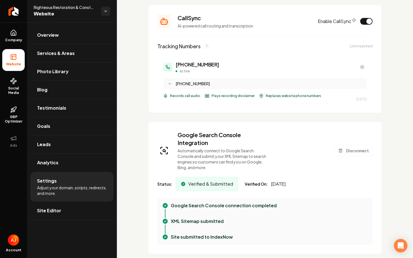
scroll to position [0, 0]
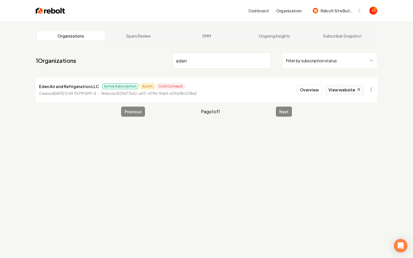
click at [345, 91] on link "View website" at bounding box center [344, 90] width 38 height 10
drag, startPoint x: 180, startPoint y: 60, endPoint x: 135, endPoint y: 58, distance: 44.7
click at [138, 58] on nav "1 Organizations eden Filter by subscription status" at bounding box center [206, 63] width 341 height 25
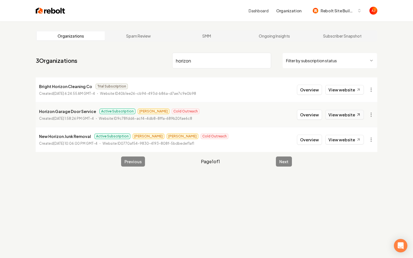
click at [344, 118] on link "View website" at bounding box center [344, 115] width 38 height 10
drag, startPoint x: 200, startPoint y: 64, endPoint x: 138, endPoint y: 61, distance: 61.8
click at [140, 61] on nav "3 Organizations horizon Filter by subscription status" at bounding box center [206, 63] width 341 height 25
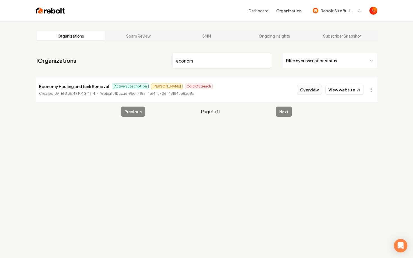
type input "econom"
click at [310, 93] on button "Overview" at bounding box center [309, 90] width 25 height 10
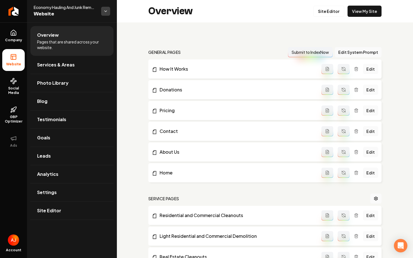
click at [103, 14] on html "Company Website Social Media GBP Optimizer Ads Account Economy Hauling And Junk…" at bounding box center [206, 129] width 413 height 258
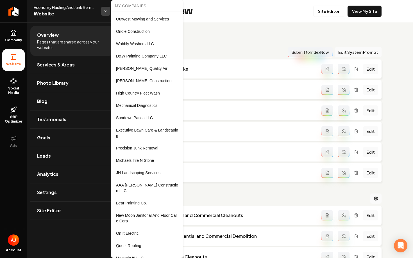
click at [103, 14] on html "Company Website Social Media GBP Optimizer Ads Account Economy Hauling And Junk…" at bounding box center [206, 129] width 413 height 258
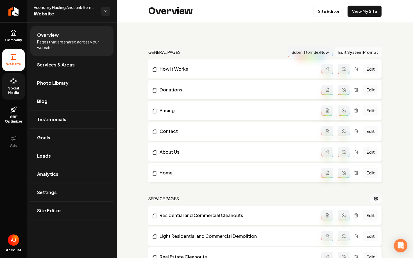
click at [13, 89] on span "Social Media" at bounding box center [13, 90] width 22 height 9
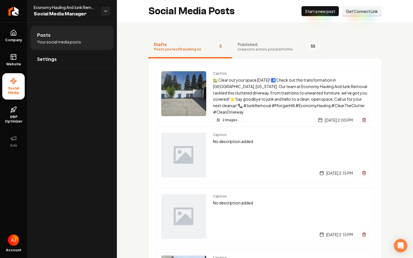
click at [248, 54] on button "Published Live posts across your platforms 55" at bounding box center [278, 47] width 93 height 22
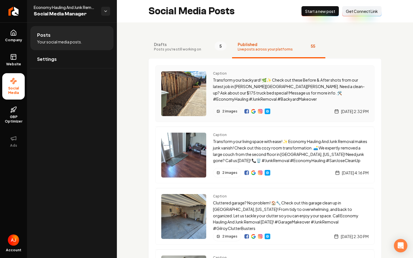
click at [211, 101] on div "Caption Transform your backyard! 🌿✨ Check out these Before & After shots from o…" at bounding box center [264, 93] width 219 height 57
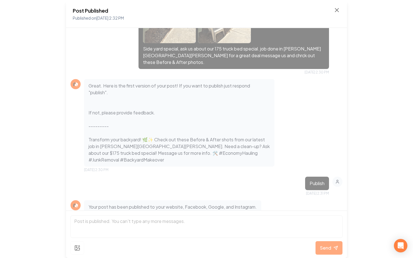
scroll to position [18, 0]
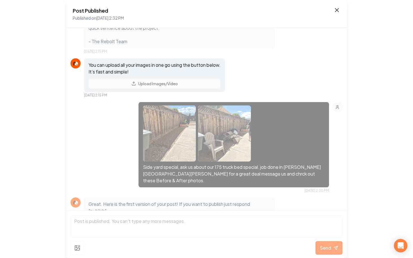
click at [336, 10] on icon at bounding box center [336, 10] width 7 height 7
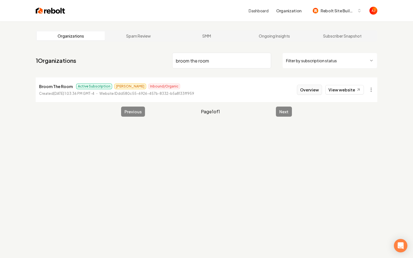
type input "broom the room"
click at [304, 92] on button "Overview" at bounding box center [309, 90] width 25 height 10
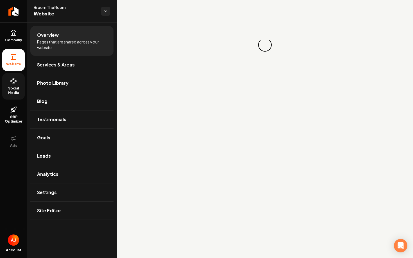
click at [16, 88] on span "Social Media" at bounding box center [13, 90] width 22 height 9
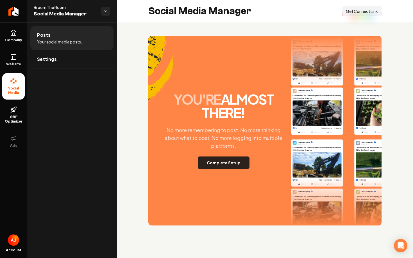
click at [230, 163] on button "Complete Setup" at bounding box center [224, 163] width 52 height 12
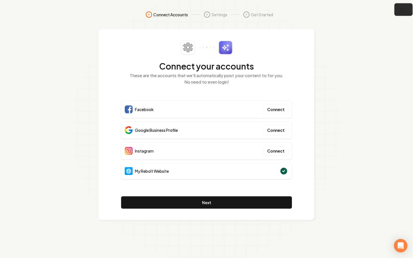
click at [406, 7] on button "button" at bounding box center [403, 9] width 18 height 13
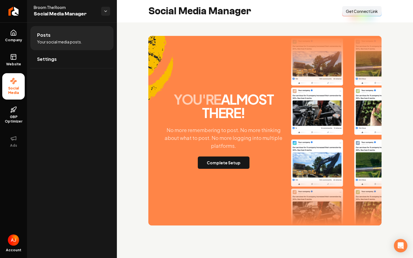
click at [351, 14] on span "Get Connect Link" at bounding box center [362, 11] width 32 height 6
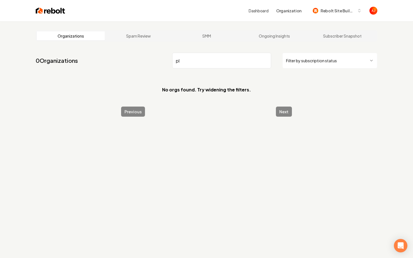
type input "p"
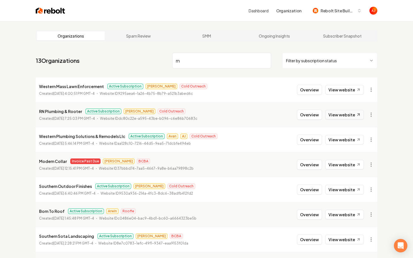
type input "rn"
click at [332, 117] on link "View website" at bounding box center [344, 115] width 38 height 10
click at [303, 116] on button "Overview" at bounding box center [309, 115] width 25 height 10
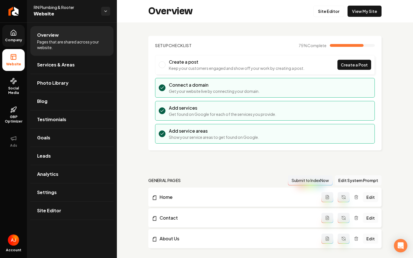
click at [10, 33] on icon at bounding box center [13, 32] width 7 height 7
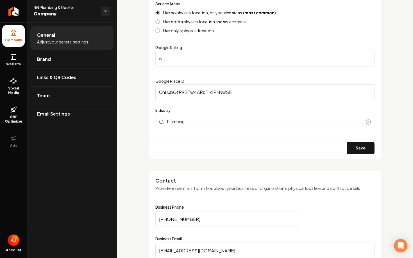
scroll to position [127, 0]
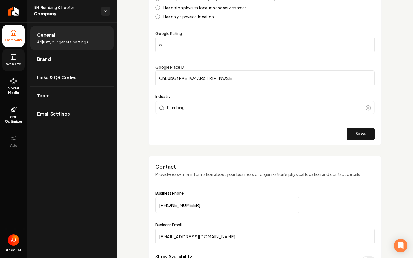
click at [15, 63] on span "Website" at bounding box center [13, 64] width 19 height 4
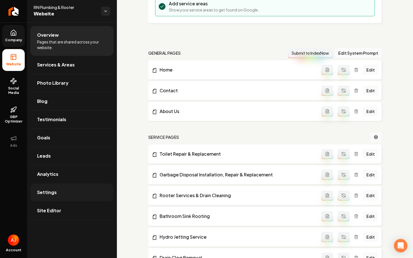
click at [60, 191] on link "Settings" at bounding box center [71, 193] width 83 height 18
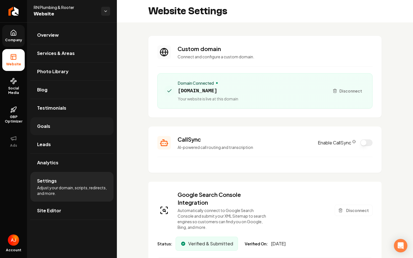
click at [49, 122] on link "Goals" at bounding box center [71, 126] width 83 height 18
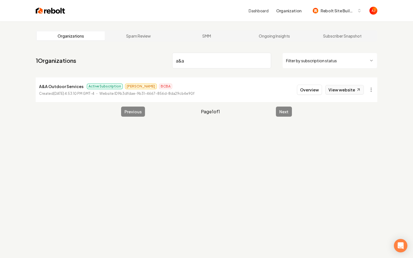
click at [338, 89] on link "View website" at bounding box center [344, 90] width 38 height 10
drag, startPoint x: 188, startPoint y: 60, endPoint x: 159, endPoint y: 60, distance: 29.5
click at [163, 60] on nav "1 Organizations a&a Filter by subscription status" at bounding box center [206, 63] width 341 height 25
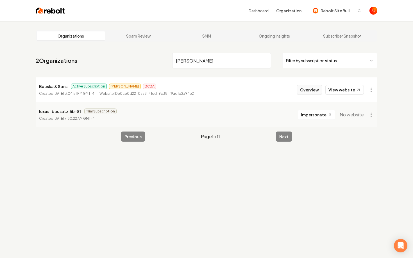
type input "baus"
click at [319, 93] on button "Overview" at bounding box center [309, 90] width 25 height 10
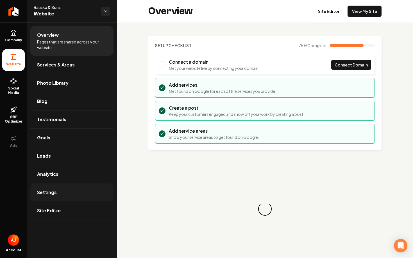
click at [93, 197] on link "Settings" at bounding box center [71, 193] width 83 height 18
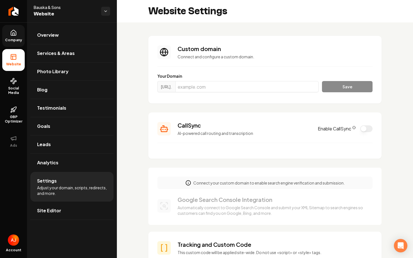
click at [14, 35] on icon at bounding box center [13, 32] width 7 height 7
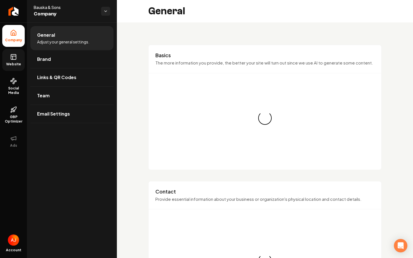
click at [12, 60] on icon at bounding box center [13, 57] width 7 height 7
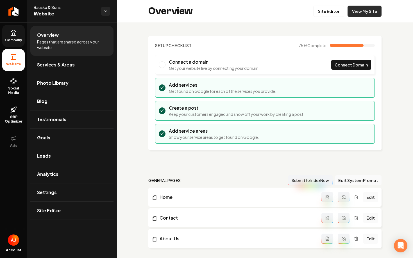
click at [367, 15] on link "View My Site" at bounding box center [364, 11] width 34 height 11
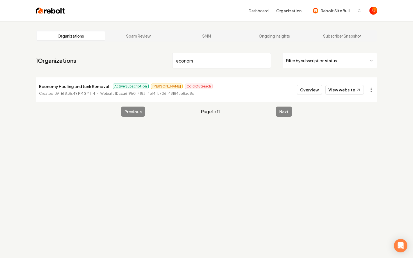
click at [370, 89] on html "Dashboard Organization Rebolt Site Builder Organizations Spam Review SMM Ongoin…" at bounding box center [206, 129] width 413 height 258
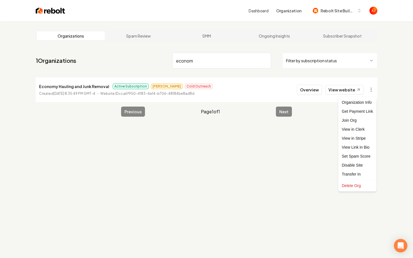
click at [191, 83] on html "Dashboard Organization Rebolt Site Builder Organizations Spam Review SMM Ongoin…" at bounding box center [206, 129] width 413 height 258
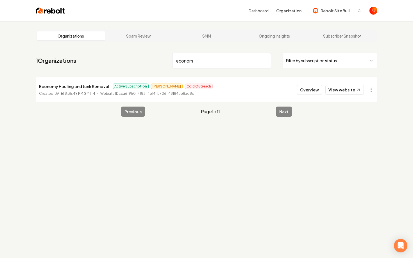
click at [218, 86] on li "Economy Hauling and Junk Removal Active Subscription [PERSON_NAME] Outreach Cre…" at bounding box center [206, 89] width 341 height 25
click at [368, 90] on html "Dashboard Organization Rebolt Site Builder Organizations Spam Review SMM Ongoin…" at bounding box center [206, 129] width 413 height 258
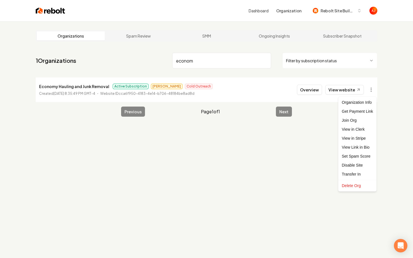
click at [330, 16] on html "Dashboard Organization Rebolt Site Builder Organizations Spam Review SMM Ongoin…" at bounding box center [206, 129] width 413 height 258
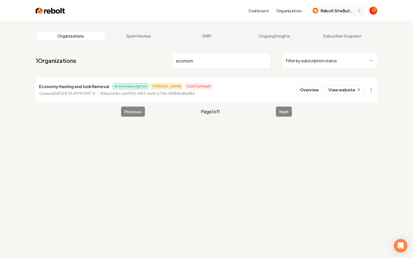
click at [330, 13] on span "Rebolt Site Builder" at bounding box center [337, 11] width 34 height 6
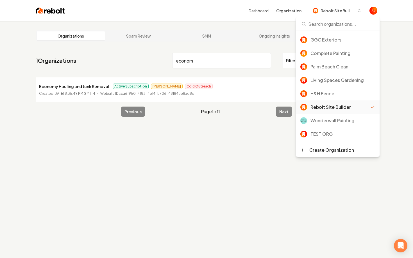
click at [255, 88] on li "Economy Hauling and Junk Removal Active Subscription [PERSON_NAME] Outreach Cre…" at bounding box center [206, 89] width 341 height 25
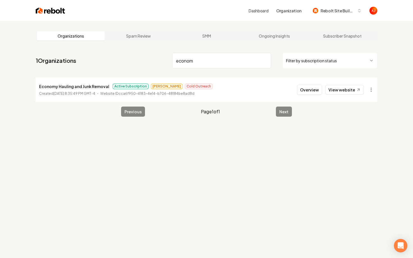
click at [81, 85] on p "Economy Hauling and Junk Removal" at bounding box center [74, 86] width 70 height 7
click at [307, 90] on button "Overview" at bounding box center [309, 90] width 25 height 10
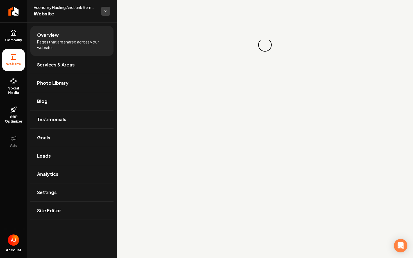
click at [104, 14] on html "Company Website Social Media GBP Optimizer Ads Account Economy Hauling And Junk…" at bounding box center [206, 129] width 413 height 258
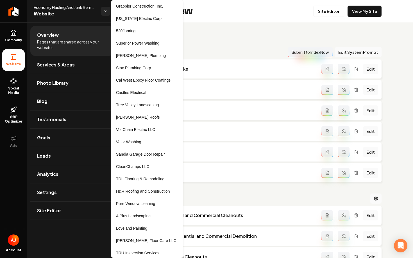
scroll to position [437, 0]
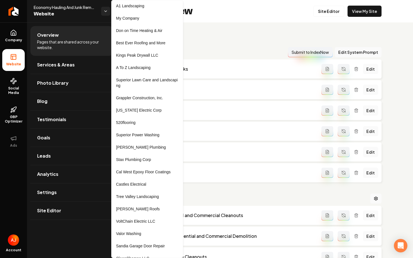
click at [91, 11] on html "Company Website Social Media GBP Optimizer Ads Account Economy Hauling And Junk…" at bounding box center [206, 129] width 413 height 258
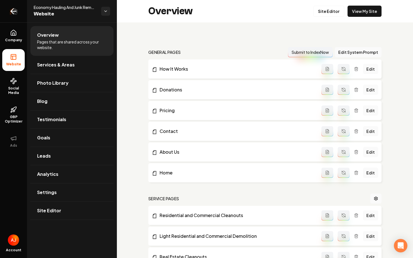
click at [18, 11] on link "Return to dashboard" at bounding box center [13, 11] width 27 height 22
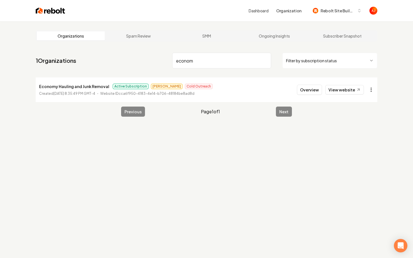
type input "econom"
click at [369, 92] on html "Dashboard Organization Rebolt Site Builder Organizations Spam Review SMM Ongoin…" at bounding box center [206, 129] width 413 height 258
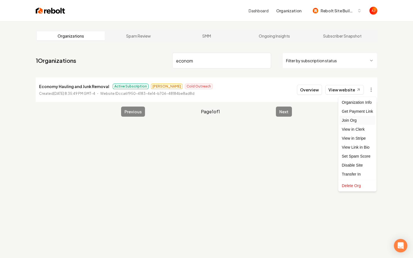
click at [351, 122] on div "Join Org" at bounding box center [357, 120] width 36 height 9
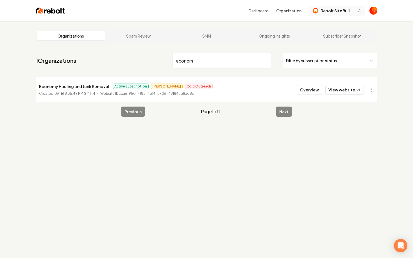
click at [323, 8] on span "Rebolt Site Builder" at bounding box center [337, 11] width 34 height 6
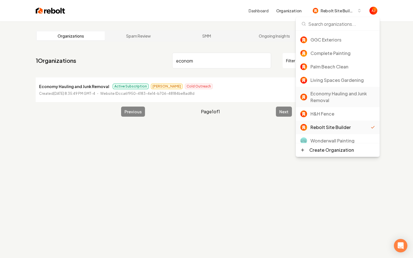
click at [329, 99] on div "Economy Hauling and Junk Removal" at bounding box center [342, 96] width 65 height 13
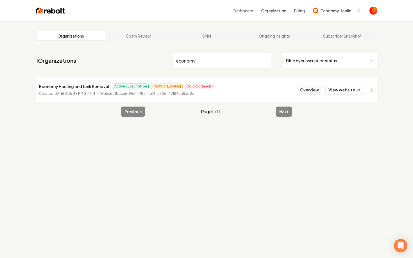
type input "economy"
click at [310, 93] on button "Overview" at bounding box center [309, 90] width 25 height 10
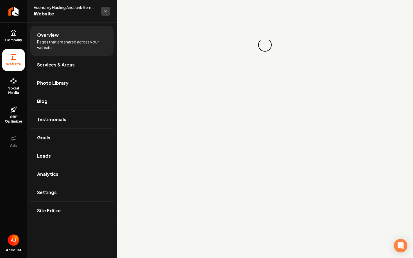
click at [106, 10] on html "Company Website Social Media GBP Optimizer Ads Account Economy Hauling And Junk…" at bounding box center [206, 129] width 413 height 258
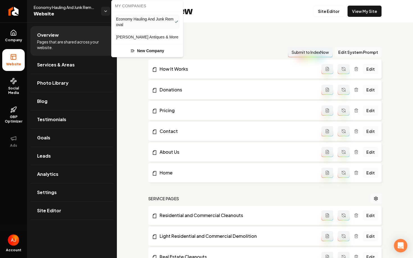
click at [122, 37] on span "[PERSON_NAME] Antiques & More" at bounding box center [147, 37] width 62 height 6
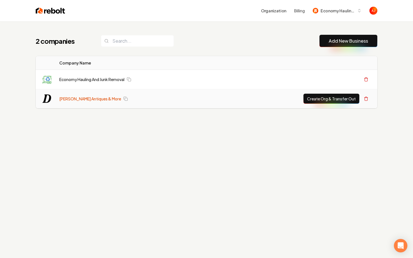
click at [80, 101] on link "[PERSON_NAME] Antiques & More" at bounding box center [90, 99] width 62 height 6
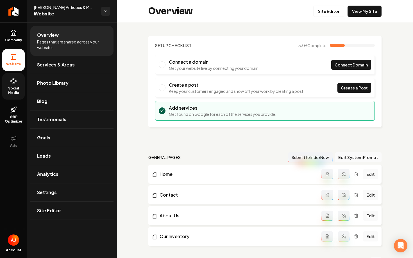
click at [15, 91] on span "Social Media" at bounding box center [13, 90] width 22 height 9
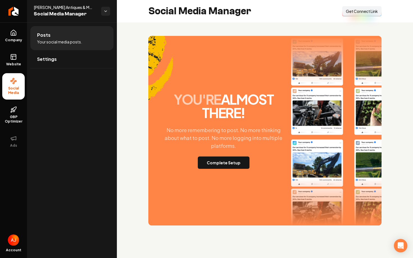
click at [352, 11] on span "Get Connect Link" at bounding box center [362, 11] width 32 height 6
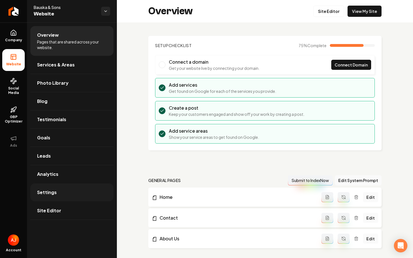
click at [83, 189] on link "Settings" at bounding box center [71, 193] width 83 height 18
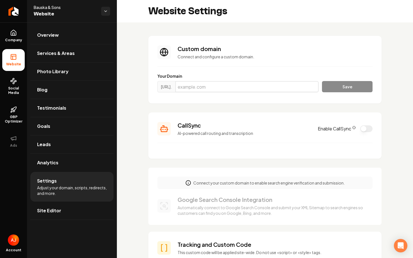
click at [205, 86] on input "Main content area" at bounding box center [246, 86] width 143 height 11
paste input "[DOMAIN_NAME]"
type input "[DOMAIN_NAME]"
click at [344, 85] on button "Save" at bounding box center [347, 86] width 51 height 11
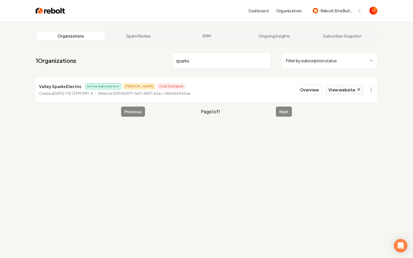
click at [339, 90] on link "View website" at bounding box center [344, 90] width 38 height 10
drag, startPoint x: 199, startPoint y: 63, endPoint x: 127, endPoint y: 62, distance: 71.9
click at [127, 62] on nav "1 Organizations sparks Filter by subscription status" at bounding box center [206, 63] width 341 height 25
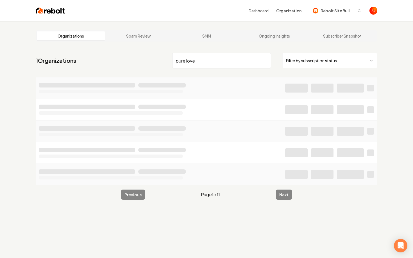
type input "pure love"
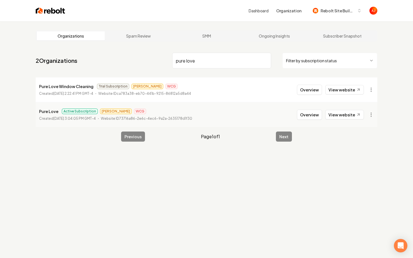
click at [342, 132] on main "Organizations Spam Review SMM Ongoing Insights Subscriber Snapshot 2 Organizati…" at bounding box center [206, 85] width 359 height 129
drag, startPoint x: 200, startPoint y: 61, endPoint x: 117, endPoint y: 60, distance: 83.4
click at [117, 60] on nav "2 Organizations pure love Filter by subscription status" at bounding box center [206, 63] width 341 height 25
click at [351, 11] on span "Rebolt Site Builder" at bounding box center [337, 11] width 34 height 6
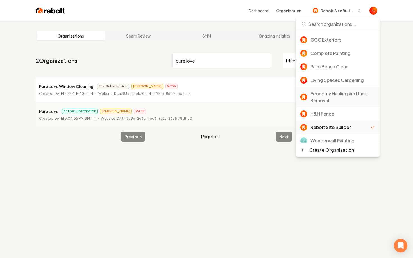
click at [327, 90] on div "Economy Hauling and Junk Removal" at bounding box center [342, 96] width 65 height 13
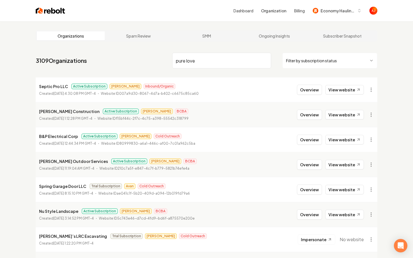
drag, startPoint x: 200, startPoint y: 62, endPoint x: 173, endPoint y: 62, distance: 26.4
click at [185, 62] on input "pure love" at bounding box center [221, 61] width 99 height 16
drag, startPoint x: 207, startPoint y: 60, endPoint x: 172, endPoint y: 60, distance: 35.1
click at [172, 60] on div "pure love Filter by subscription status" at bounding box center [274, 61] width 205 height 16
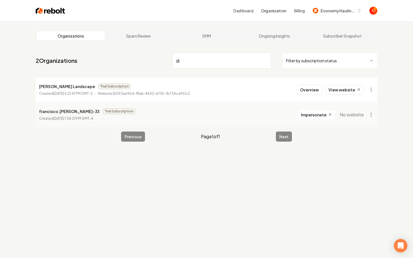
type input "d"
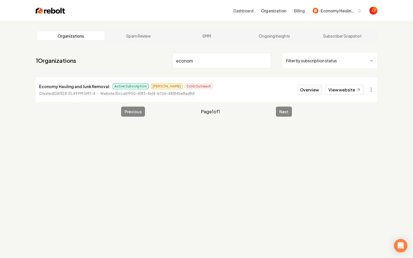
type input "econom"
click at [308, 90] on button "Overview" at bounding box center [309, 90] width 25 height 10
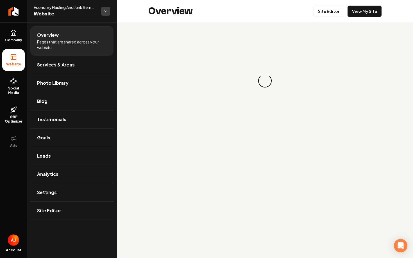
click at [108, 9] on html "Company Website Social Media GBP Optimizer Ads Account Economy Hauling And Junk…" at bounding box center [206, 129] width 413 height 258
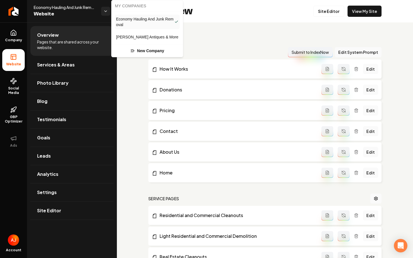
click at [126, 36] on span "[PERSON_NAME] Antiques & More" at bounding box center [147, 37] width 62 height 6
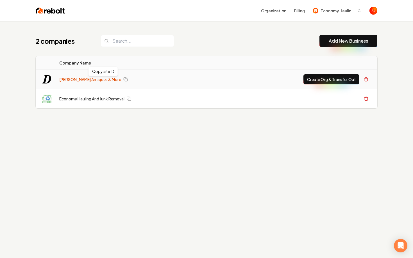
click at [90, 80] on link "[PERSON_NAME] Antiques & More" at bounding box center [90, 80] width 62 height 6
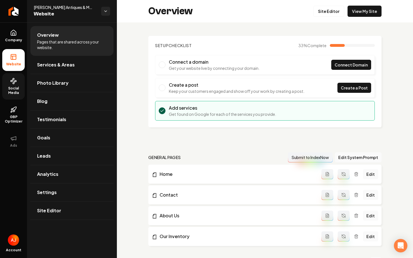
click at [16, 84] on icon at bounding box center [13, 81] width 7 height 7
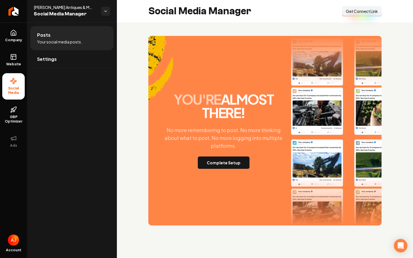
click at [350, 14] on span "Get Connect Link" at bounding box center [362, 11] width 32 height 6
